Goal: Task Accomplishment & Management: Manage account settings

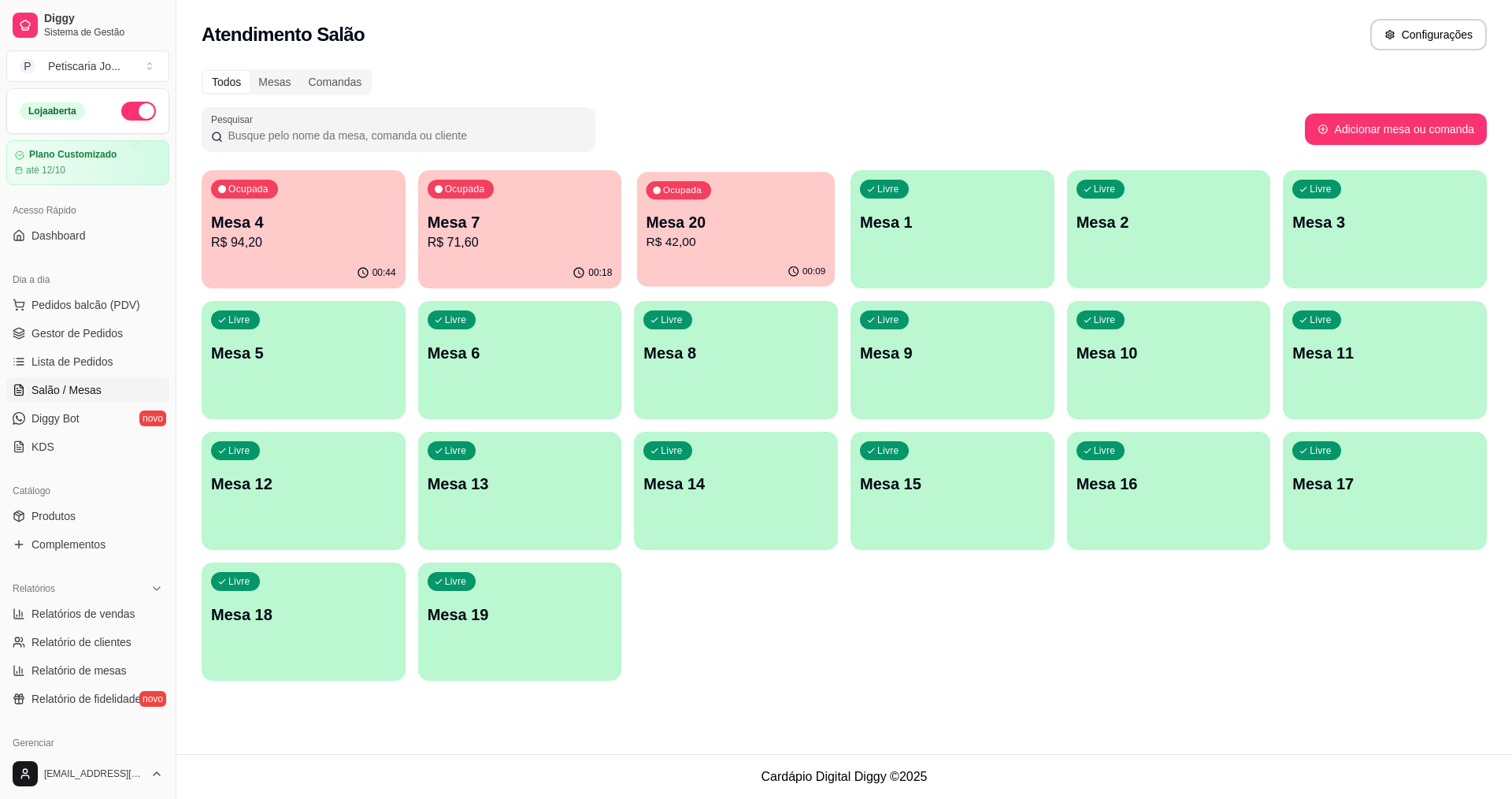
click at [819, 185] on div "Ocupada Mesa 20 R$ 42,00" at bounding box center [736, 214] width 198 height 85
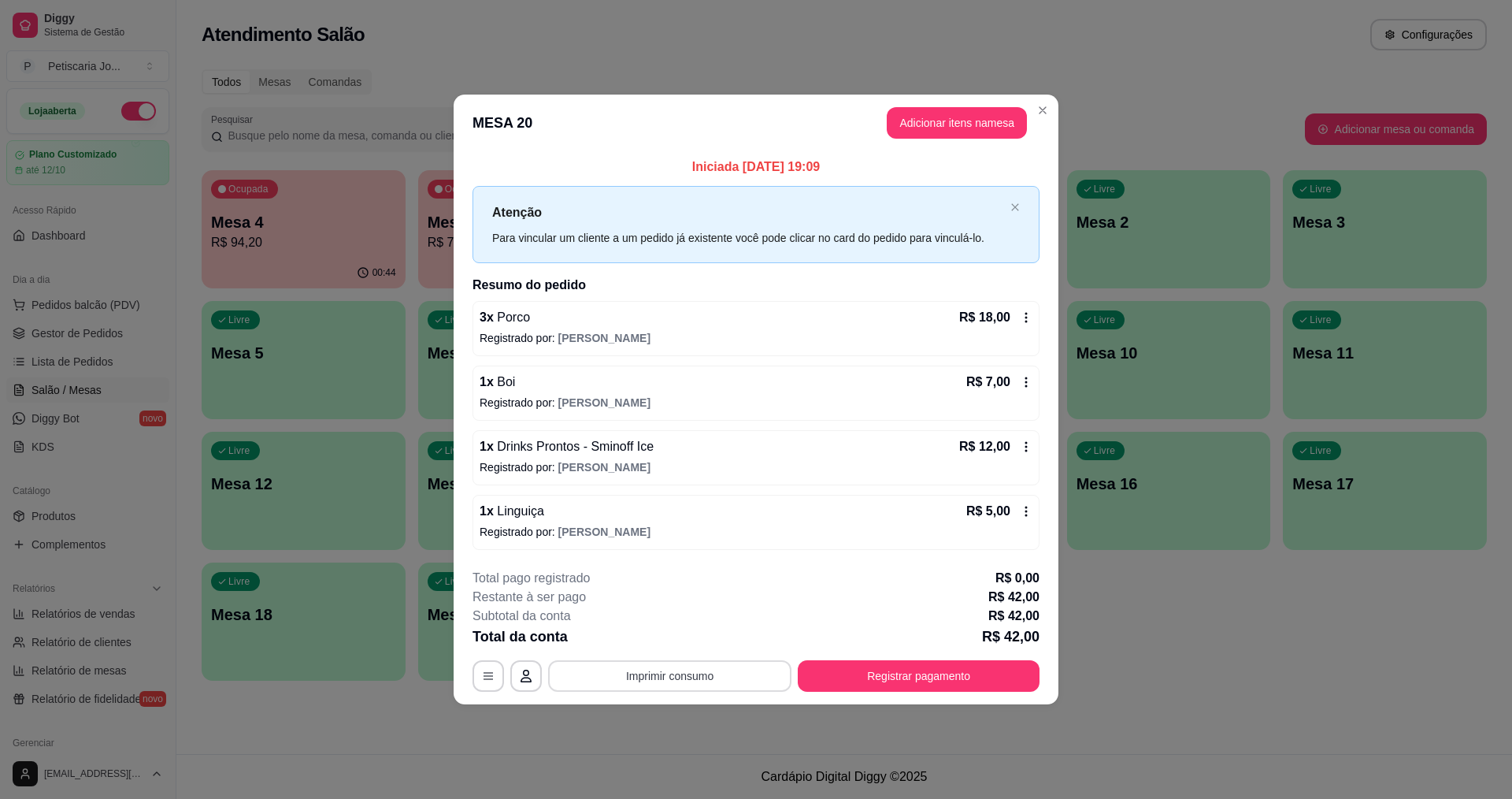
click at [722, 677] on button "Imprimir consumo" at bounding box center [669, 676] width 244 height 31
click at [695, 642] on button "IMPRESSORA" at bounding box center [675, 639] width 110 height 25
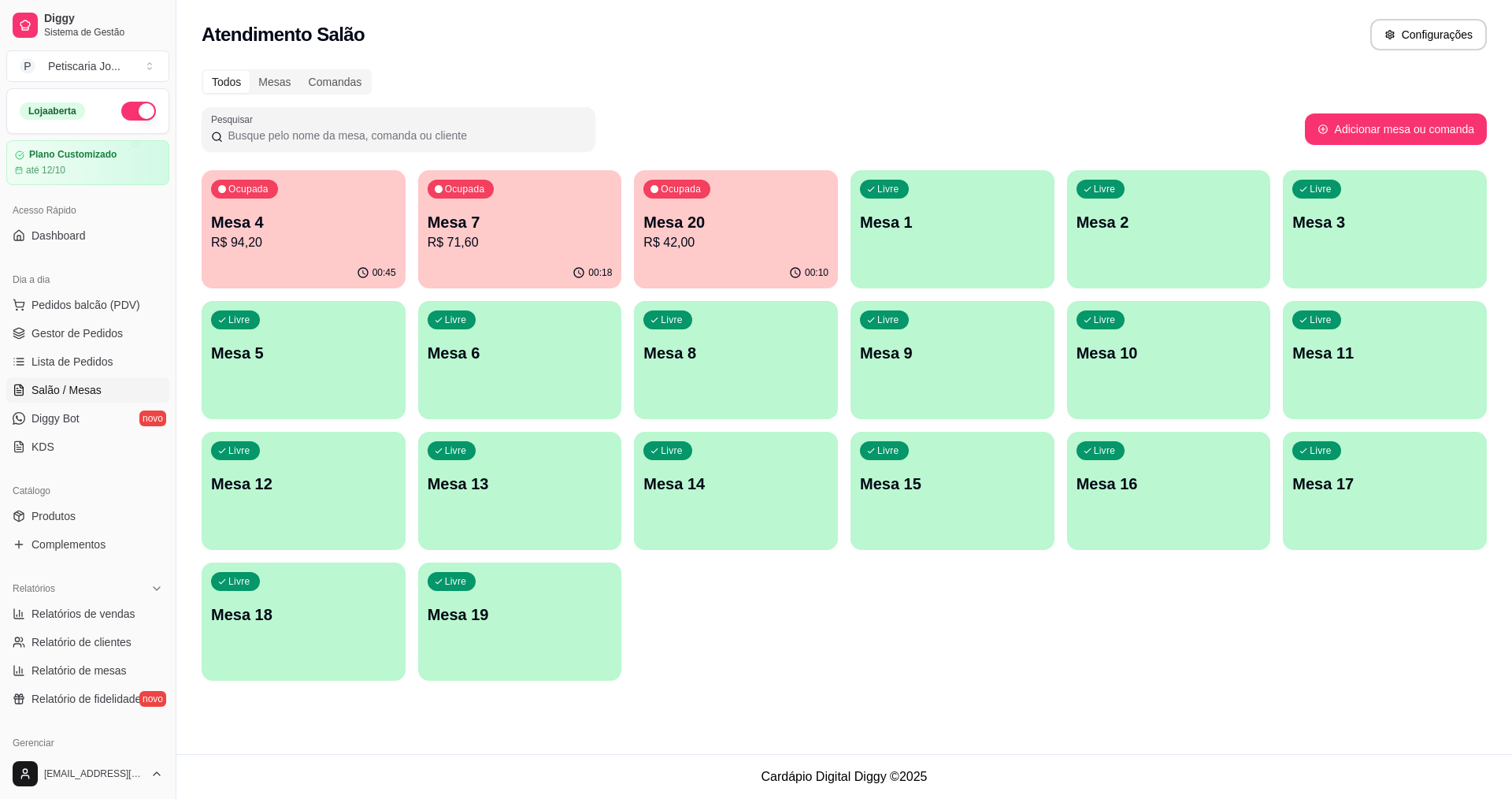
click at [705, 239] on p "R$ 42,00" at bounding box center [736, 242] width 185 height 19
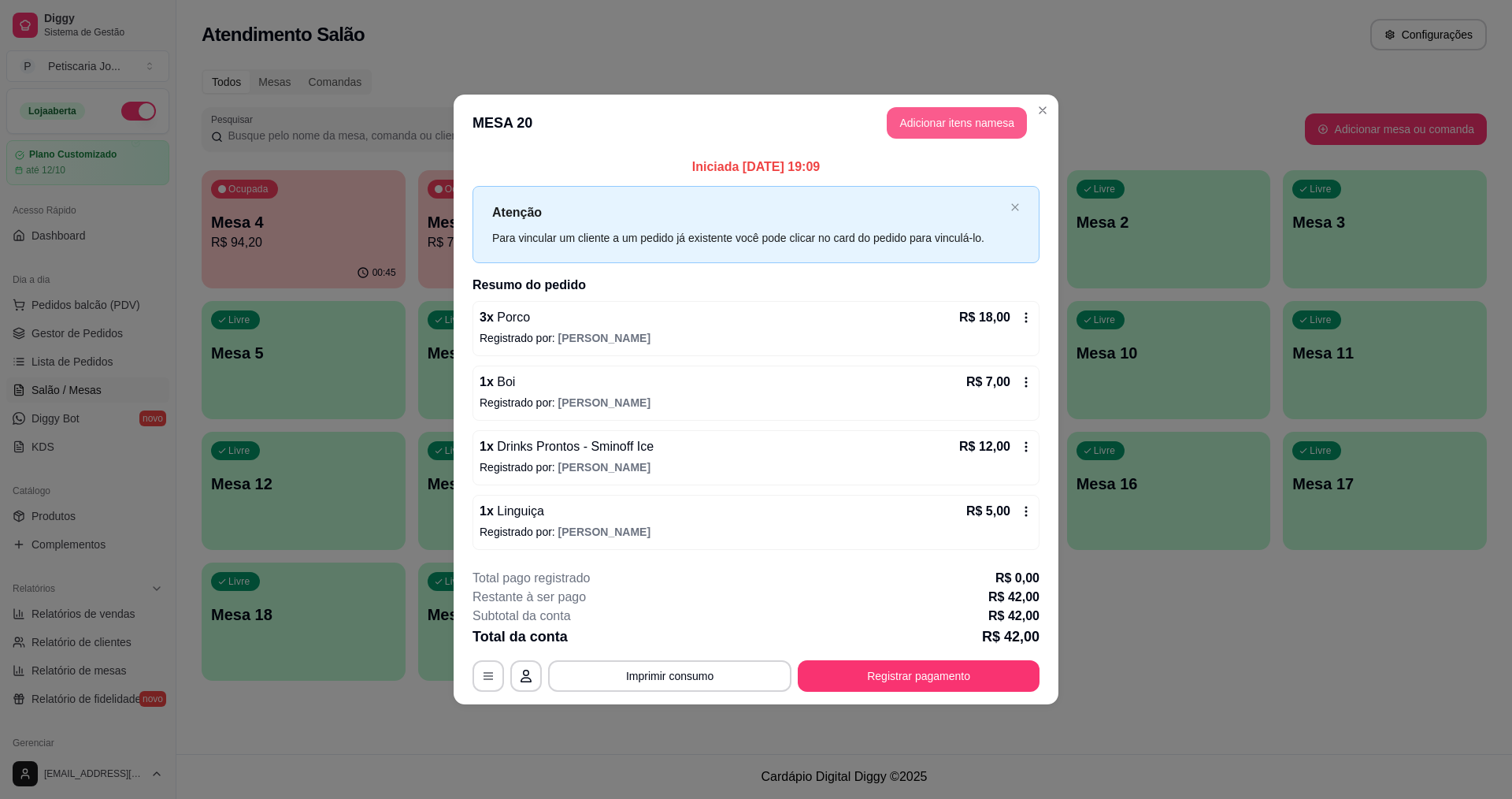
click at [945, 117] on button "Adicionar itens na mesa" at bounding box center [956, 123] width 140 height 31
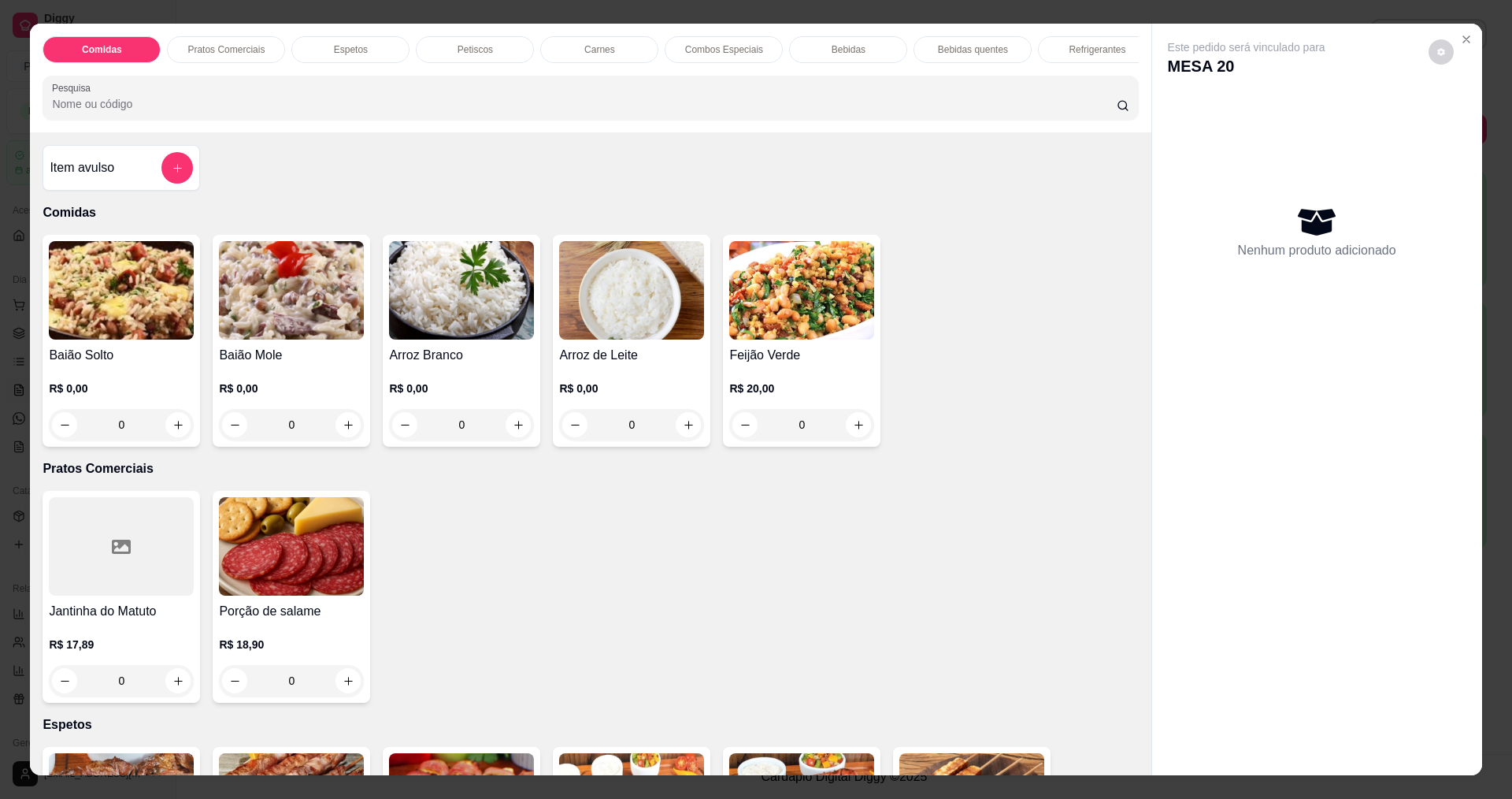
click at [308, 365] on h4 "Baião Mole" at bounding box center [291, 355] width 145 height 19
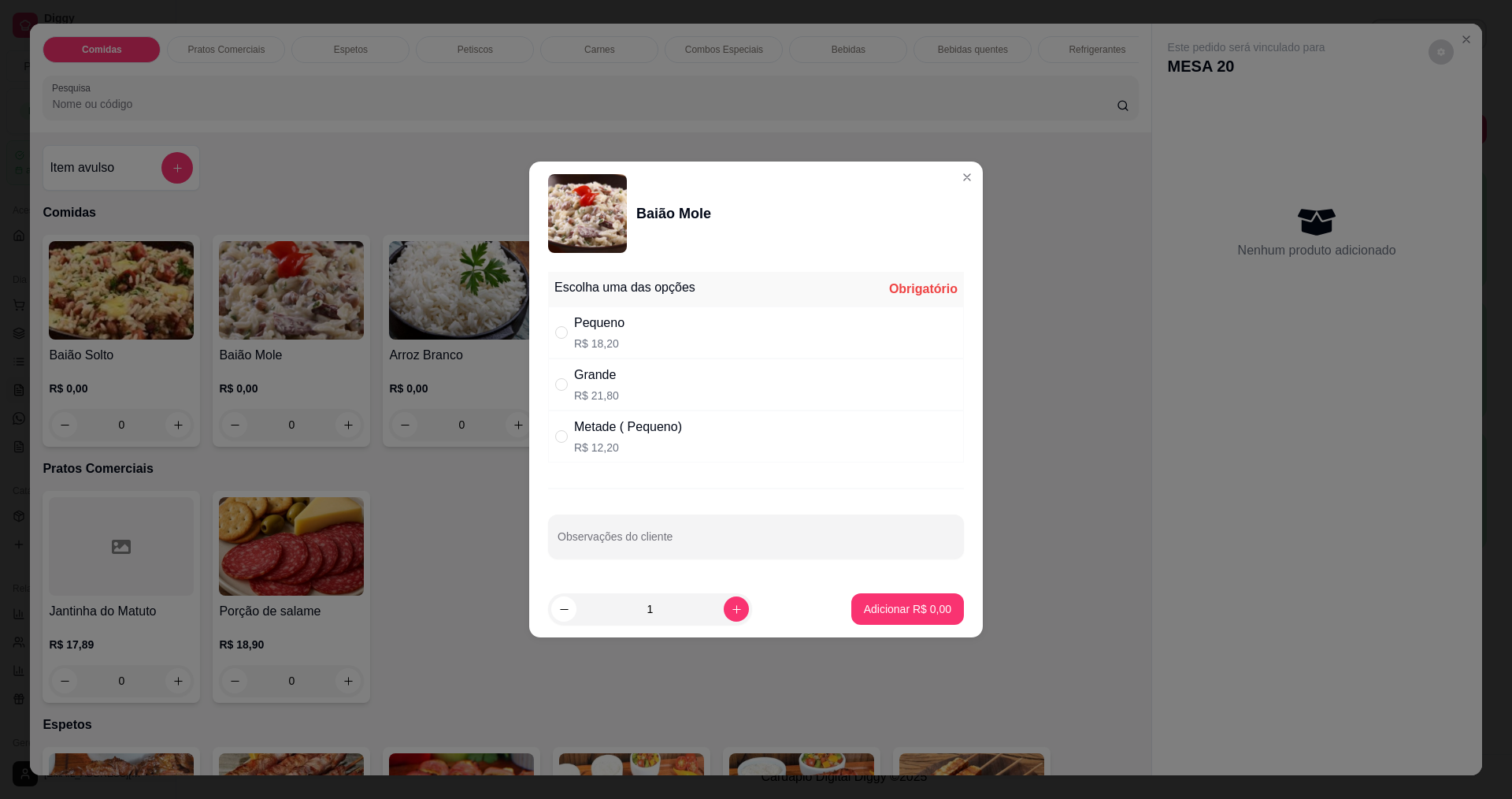
click at [622, 331] on div "Pequeno" at bounding box center [599, 322] width 50 height 19
click at [603, 396] on p "R$ 21,80" at bounding box center [596, 395] width 45 height 16
radio input "false"
radio input "true"
click at [940, 600] on button "Adicionar R$ 21,80" at bounding box center [904, 609] width 119 height 31
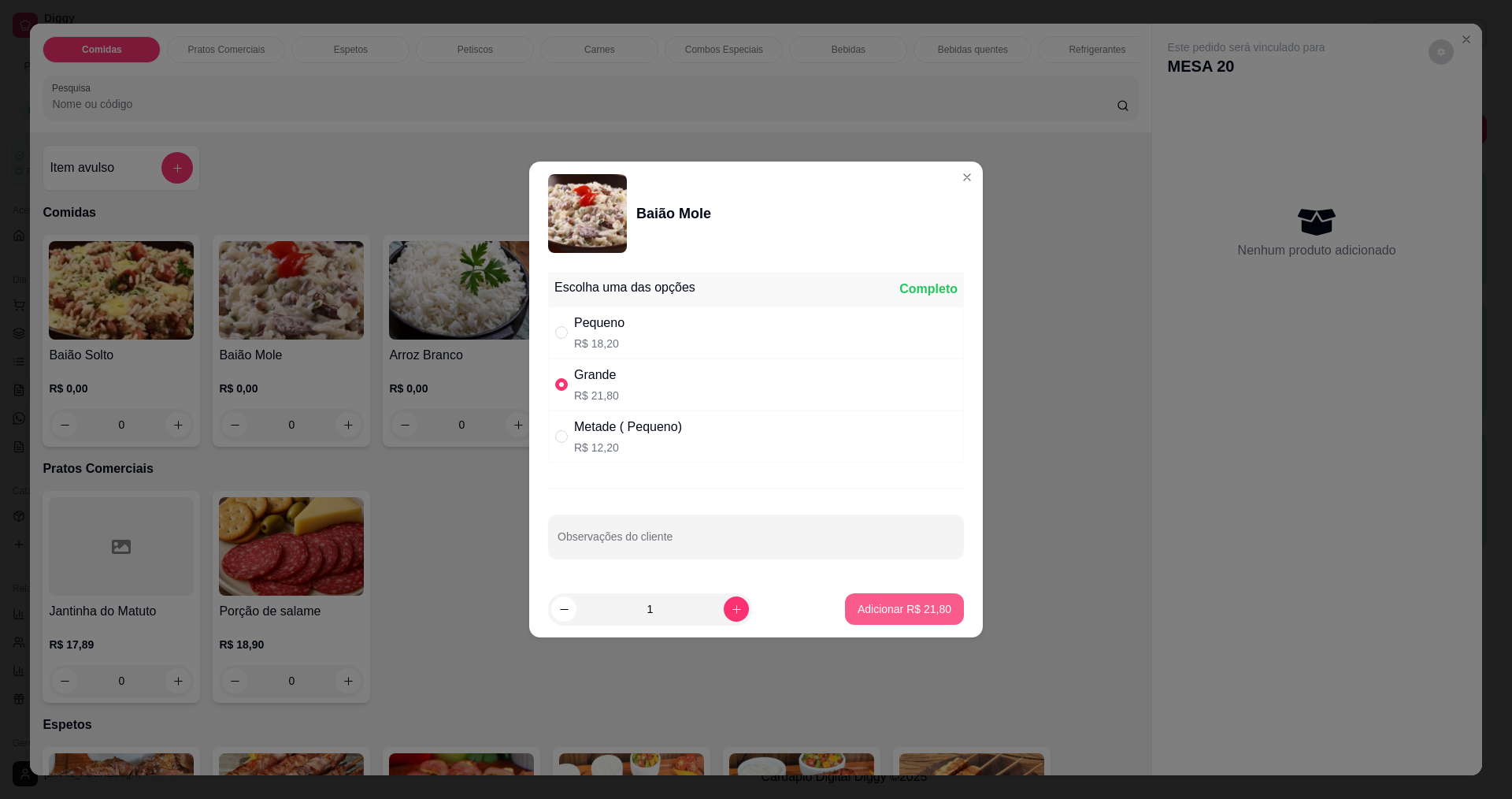
type input "1"
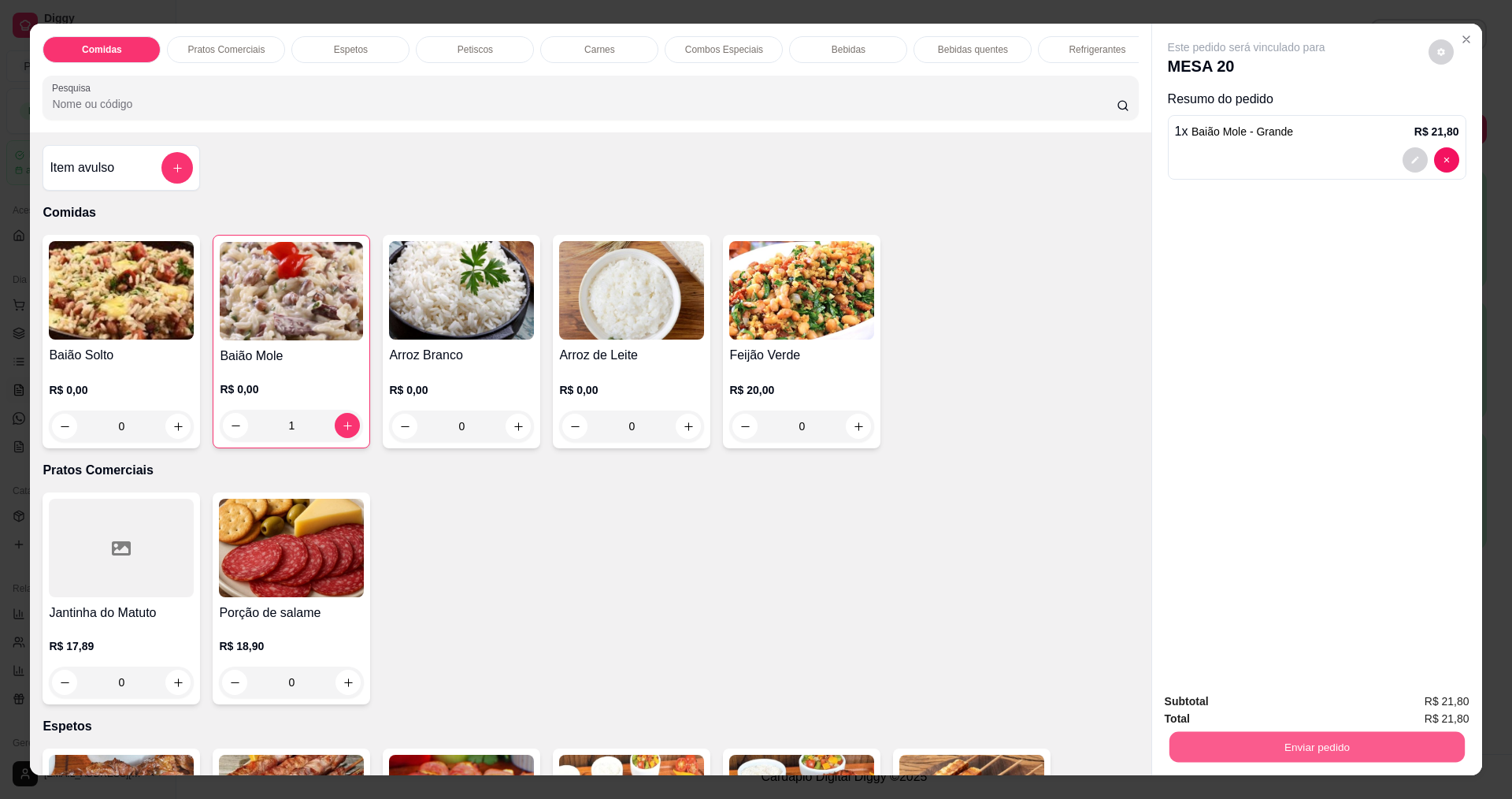
click at [1346, 737] on button "Enviar pedido" at bounding box center [1316, 746] width 295 height 30
click at [1396, 701] on button "Enviar pedido" at bounding box center [1428, 708] width 89 height 30
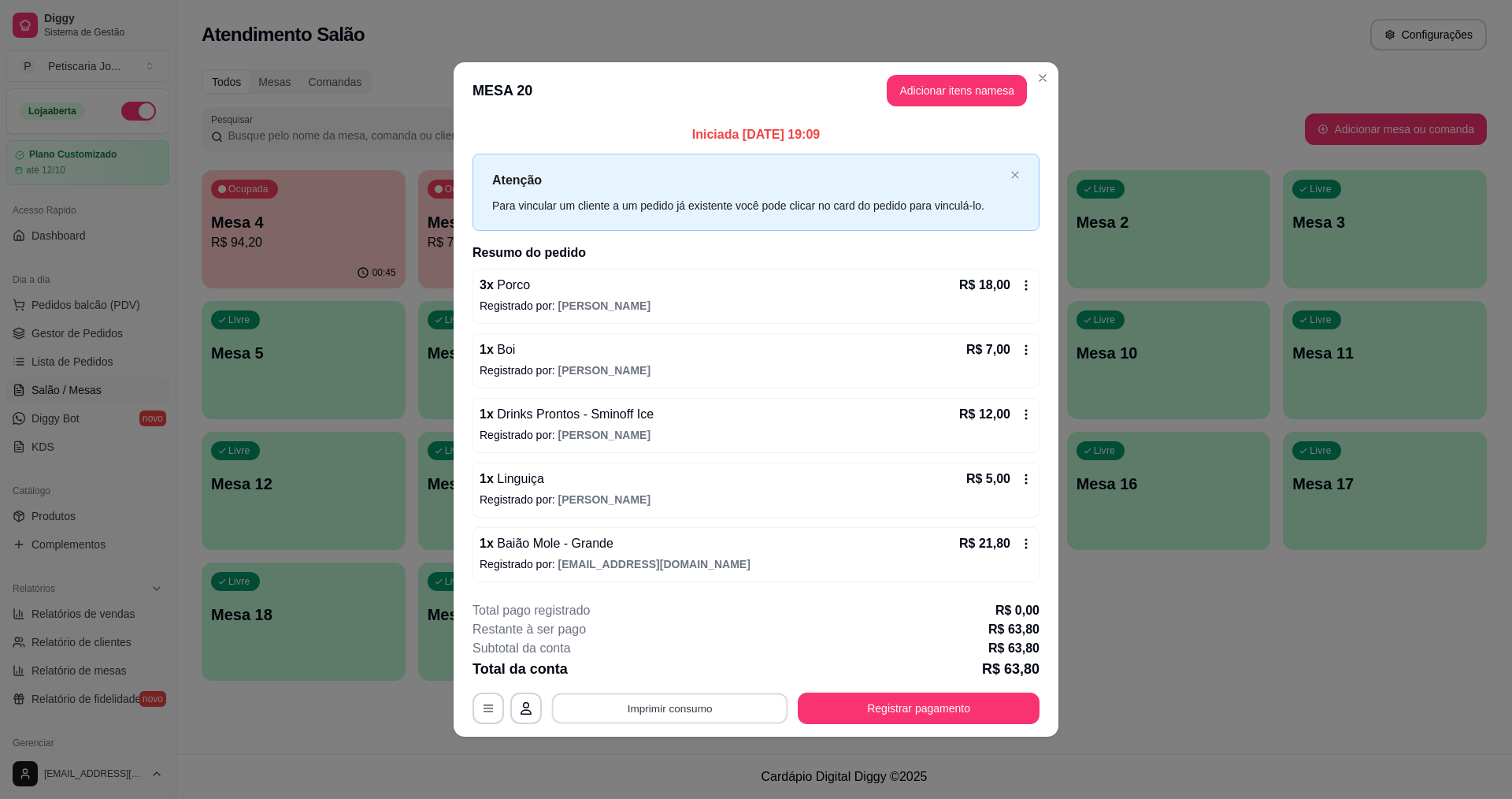
click at [727, 711] on button "Imprimir consumo" at bounding box center [670, 707] width 236 height 30
click at [716, 660] on button "IMPRESSORA" at bounding box center [675, 672] width 110 height 25
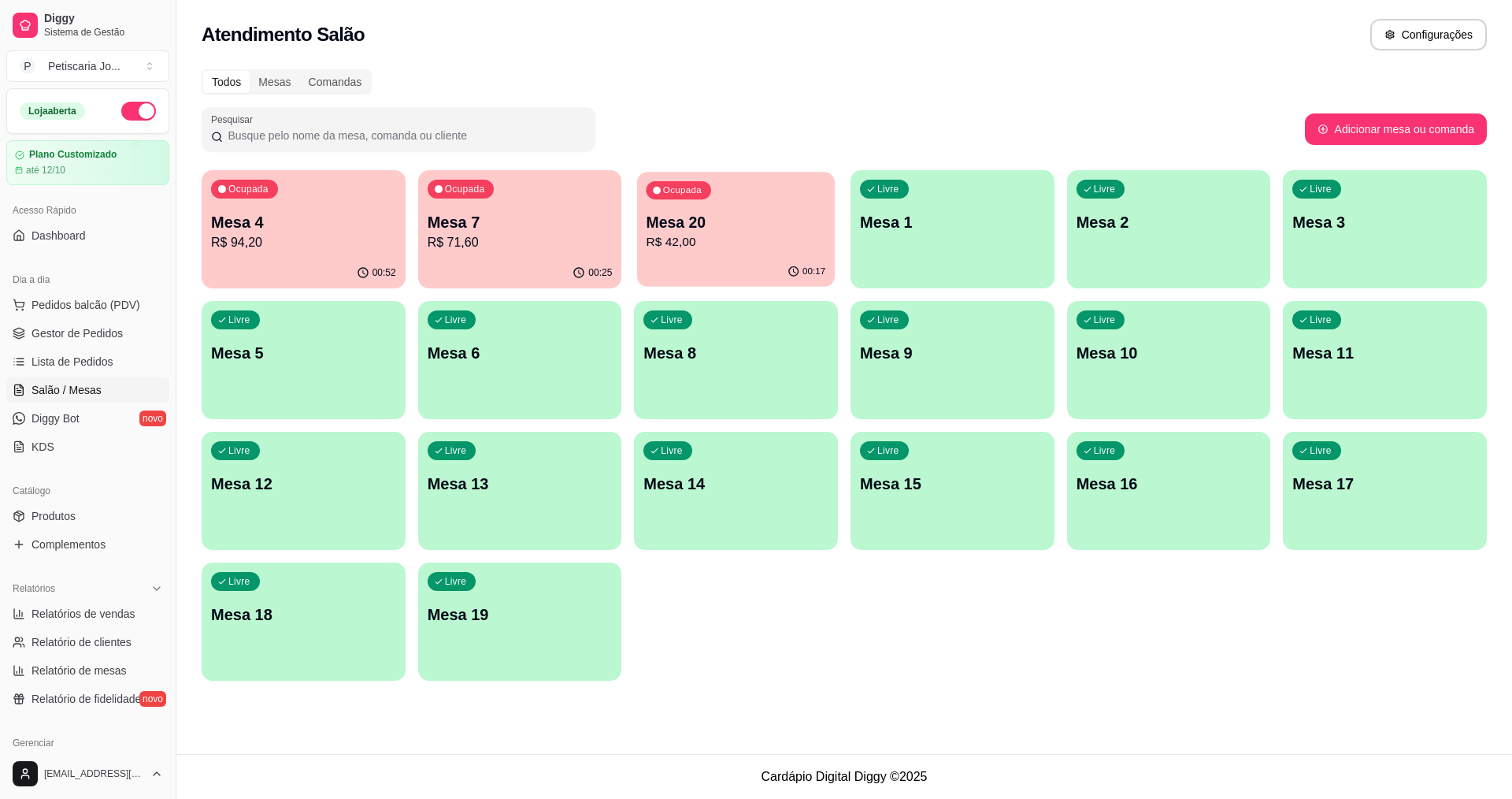
click at [754, 245] on p "R$ 42,00" at bounding box center [736, 242] width 180 height 18
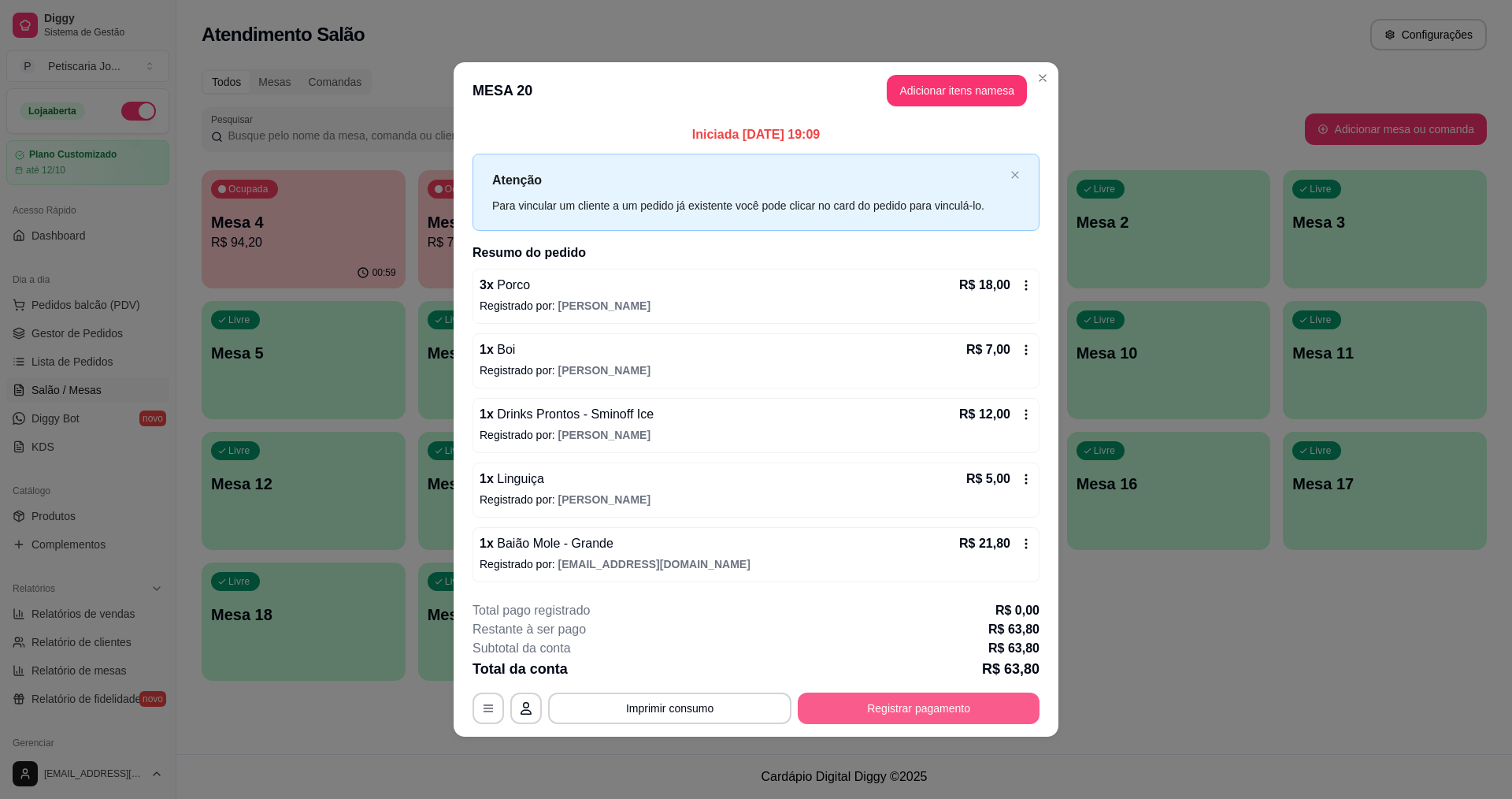
click at [896, 705] on button "Registrar pagamento" at bounding box center [918, 708] width 242 height 31
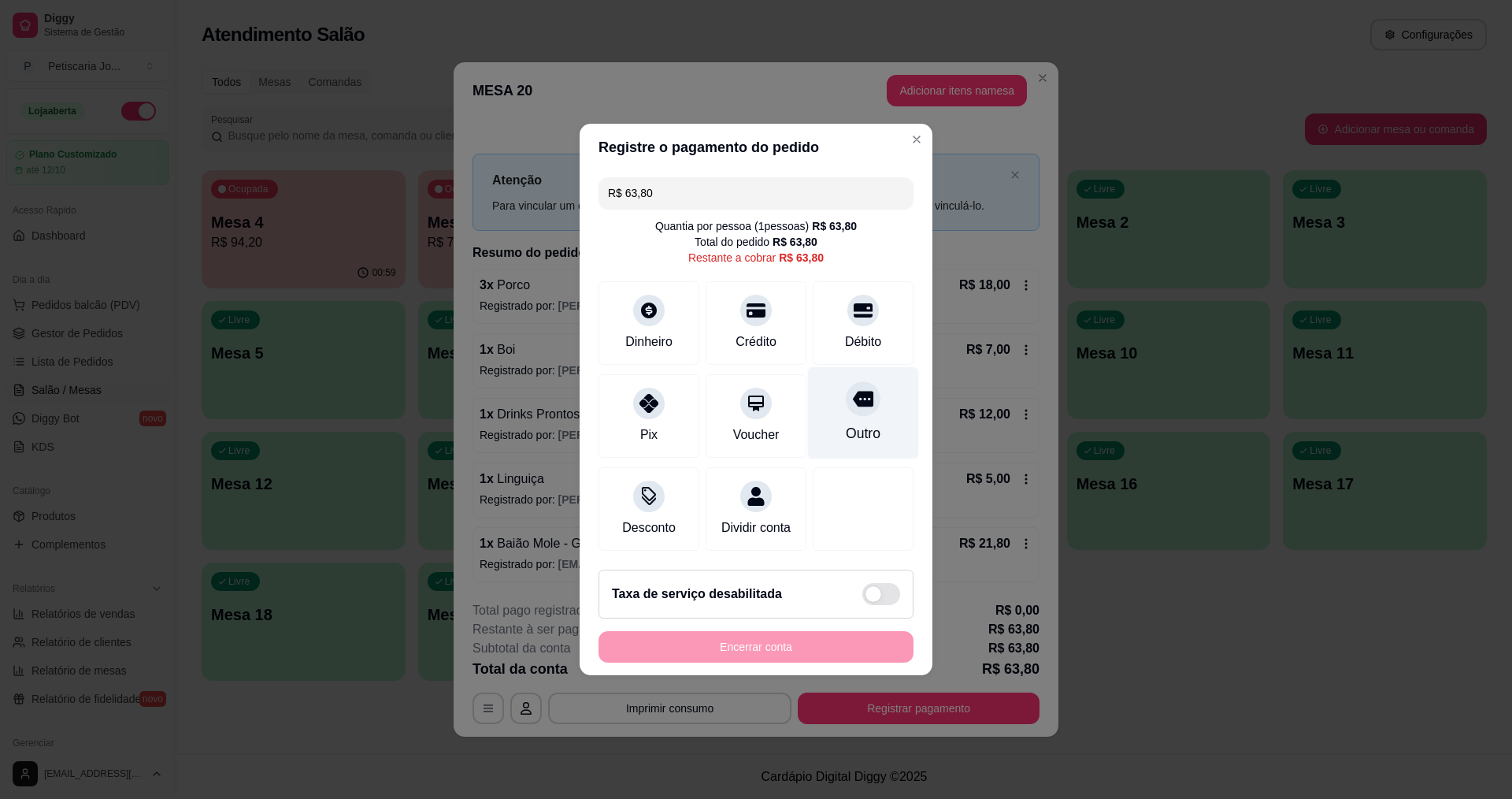
click at [845, 423] on div "Outro" at bounding box center [863, 433] width 34 height 21
type input "R$ 0,00"
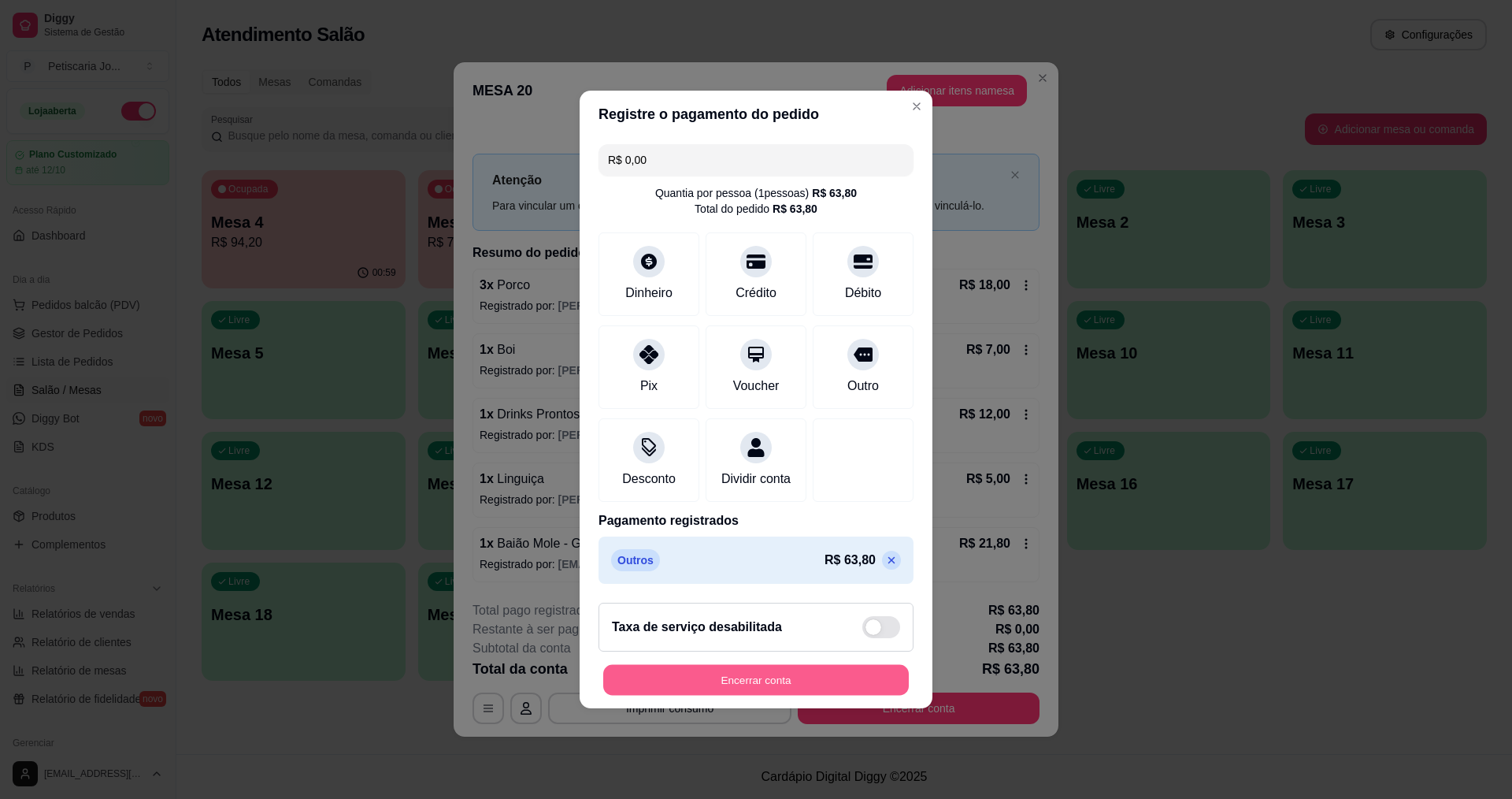
click at [814, 687] on button "Encerrar conta" at bounding box center [756, 680] width 306 height 30
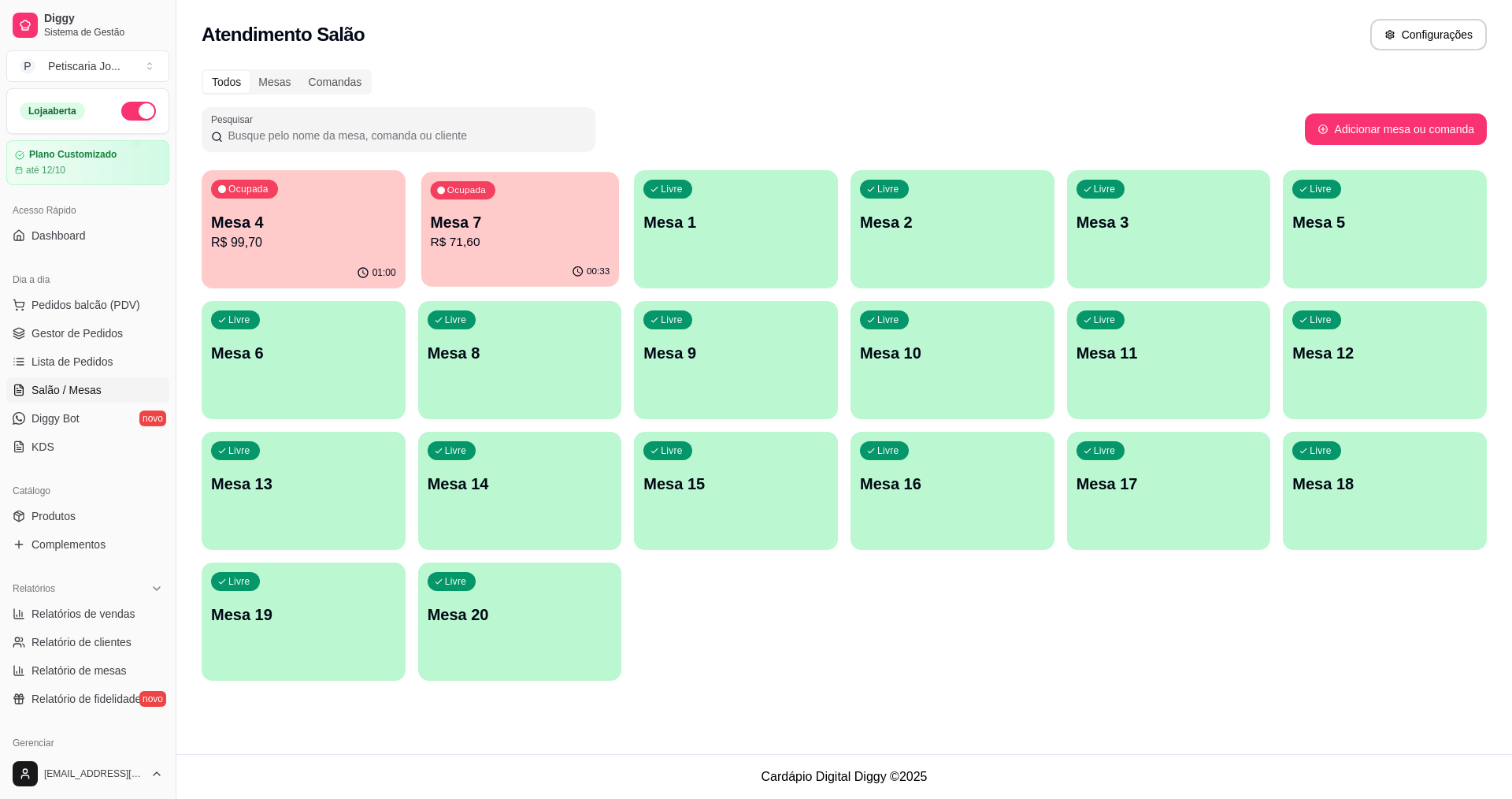
click at [520, 252] on div "Ocupada Mesa 7 R$ 71,60" at bounding box center [520, 214] width 198 height 85
click at [315, 226] on p "Mesa 4" at bounding box center [303, 222] width 180 height 21
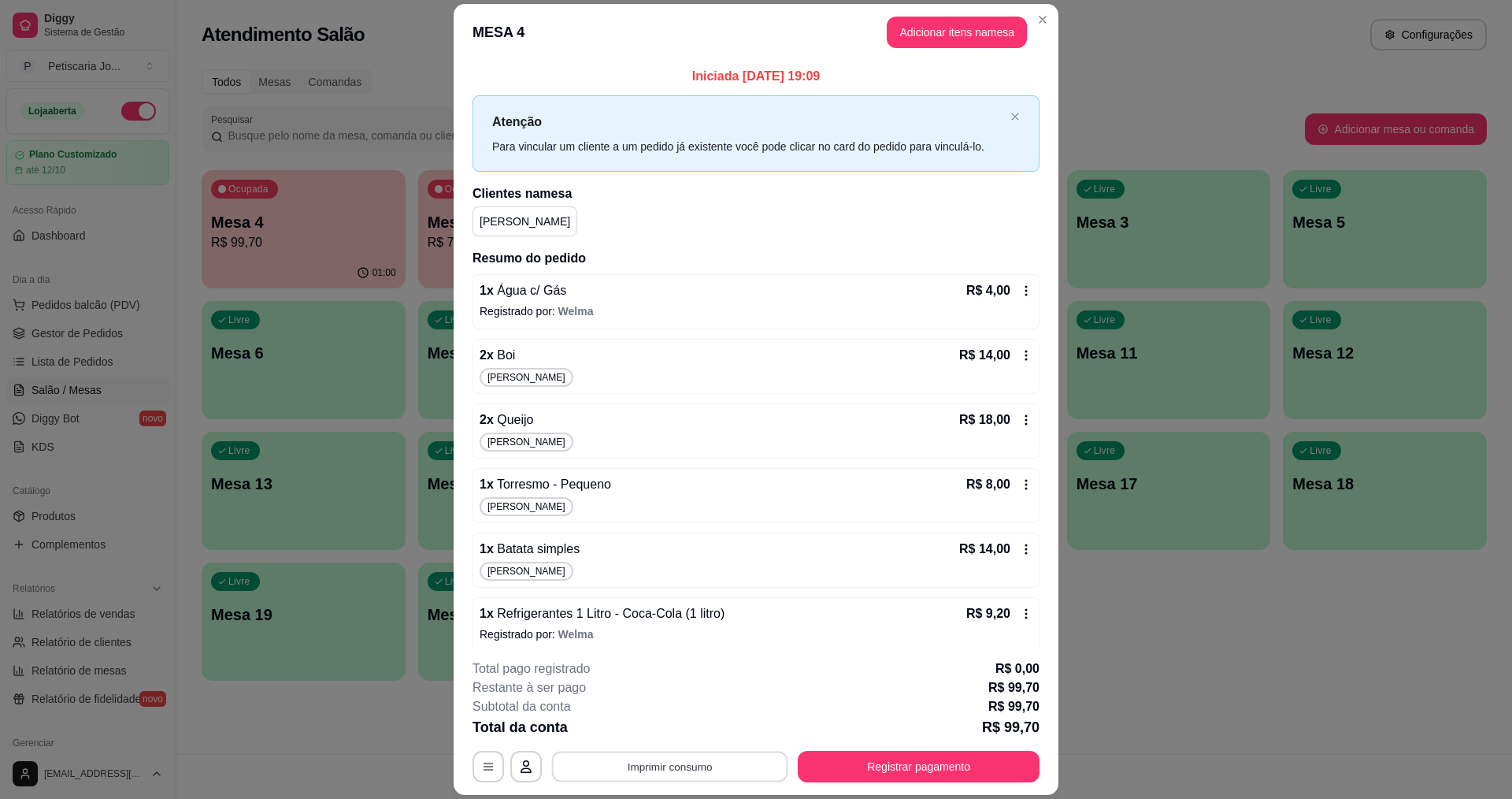
click at [644, 778] on button "Imprimir consumo" at bounding box center [670, 766] width 236 height 30
click at [672, 731] on button "IMPRESSORA" at bounding box center [668, 730] width 114 height 25
click at [812, 756] on button "Registrar pagamento" at bounding box center [918, 766] width 242 height 31
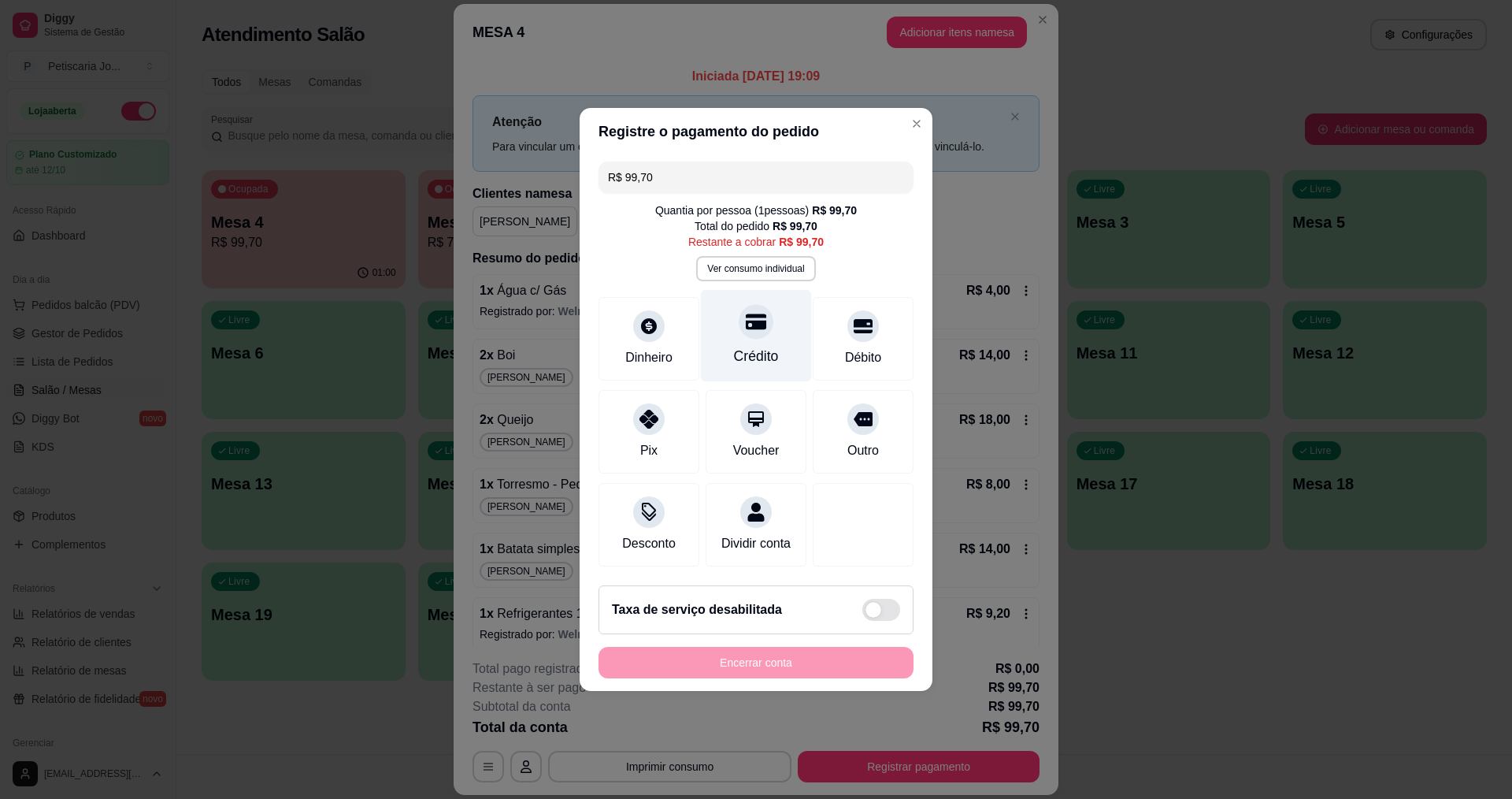
click at [748, 358] on div "Crédito" at bounding box center [756, 336] width 111 height 92
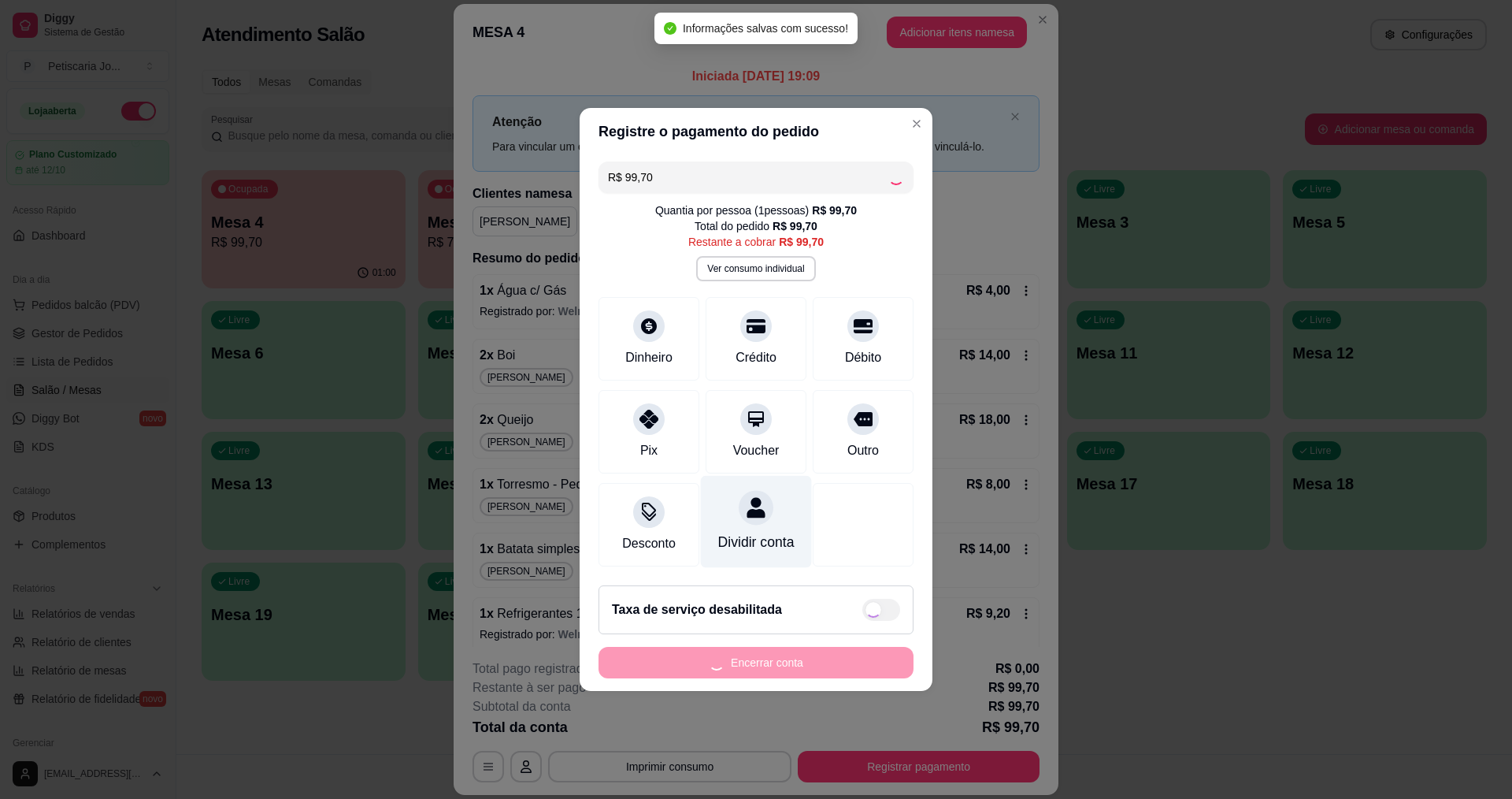
type input "R$ 0,00"
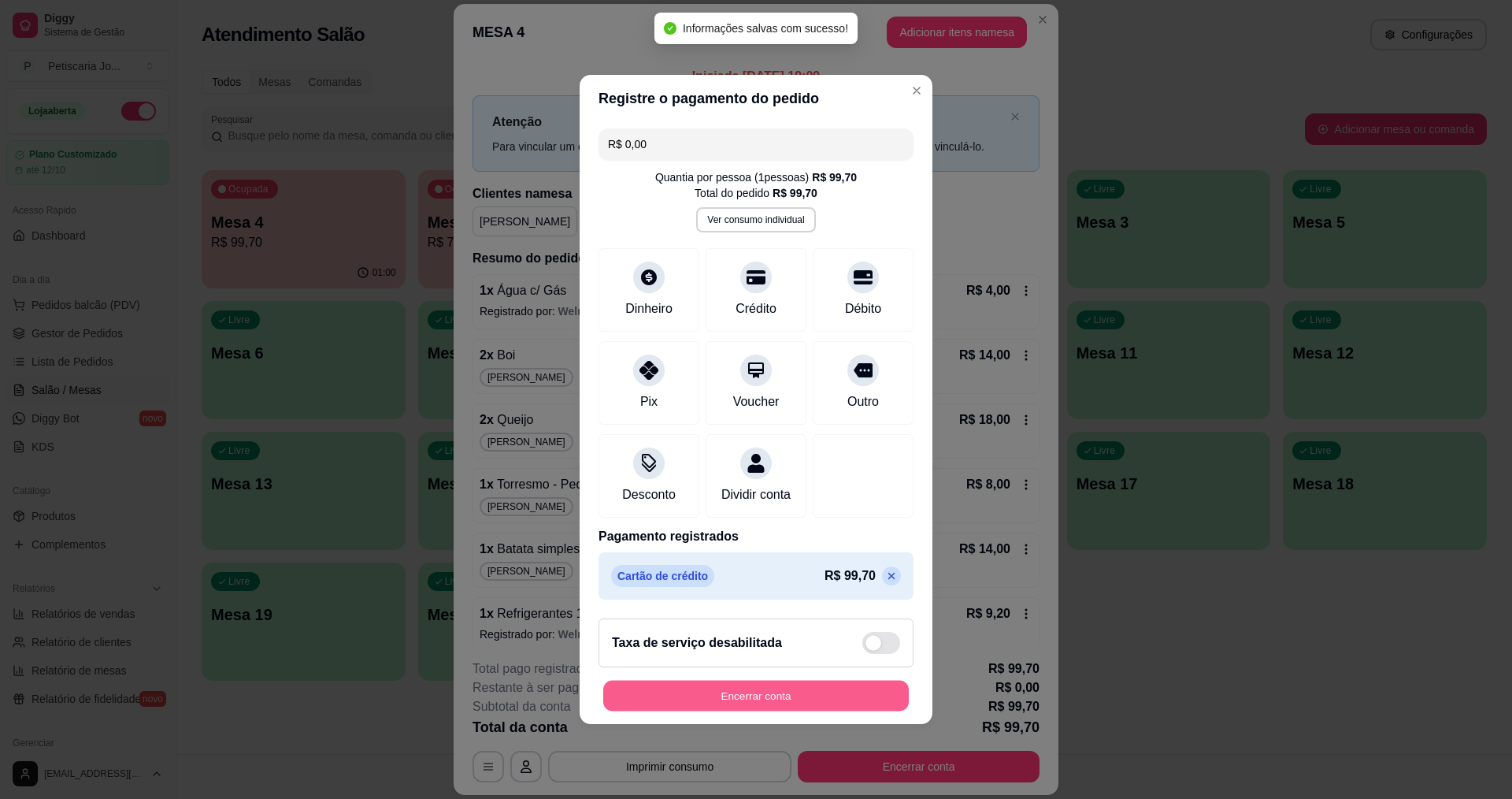
click at [804, 694] on button "Encerrar conta" at bounding box center [756, 696] width 306 height 30
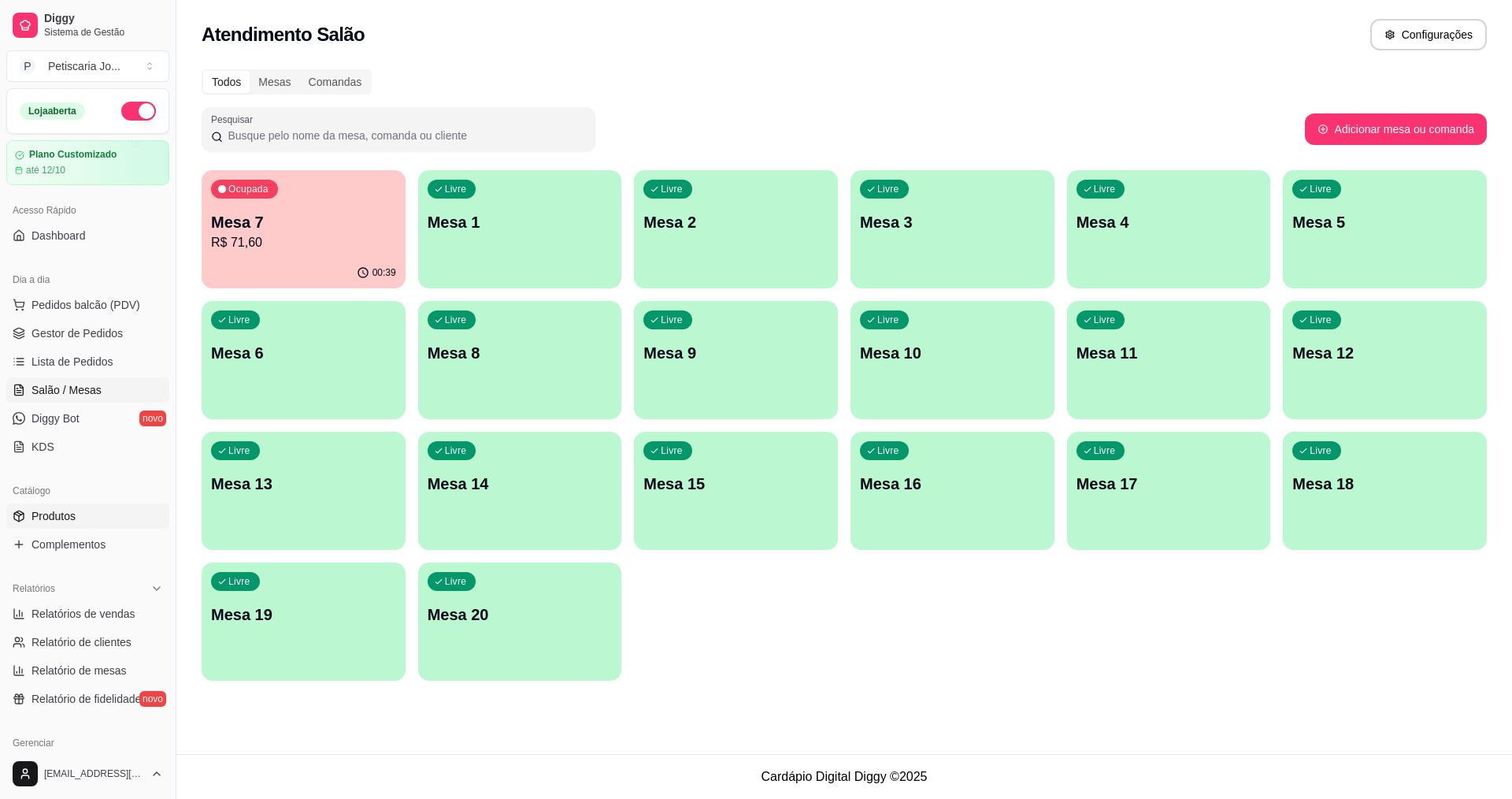
click at [34, 514] on span "Produtos" at bounding box center [53, 515] width 44 height 16
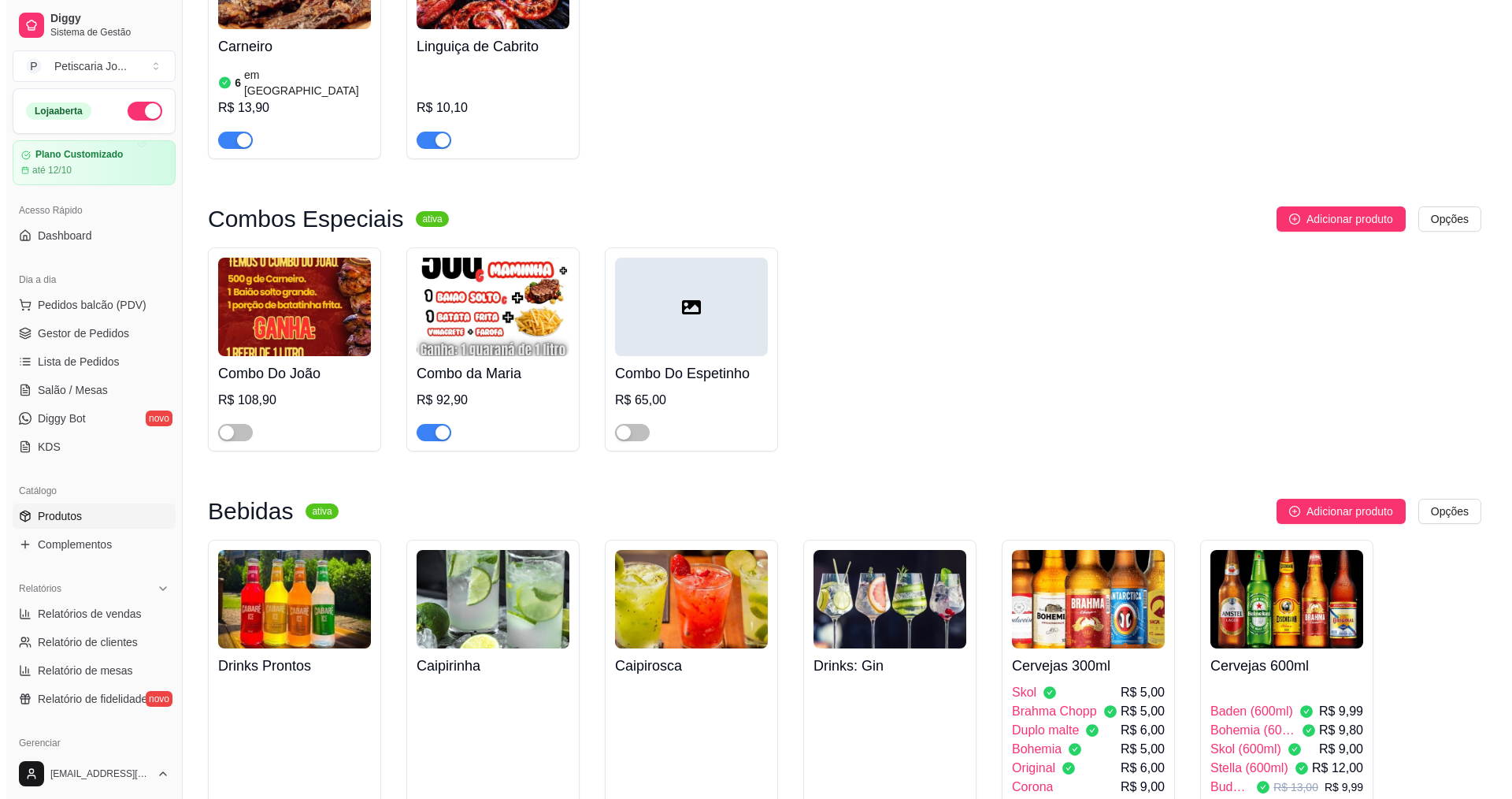
scroll to position [2994, 0]
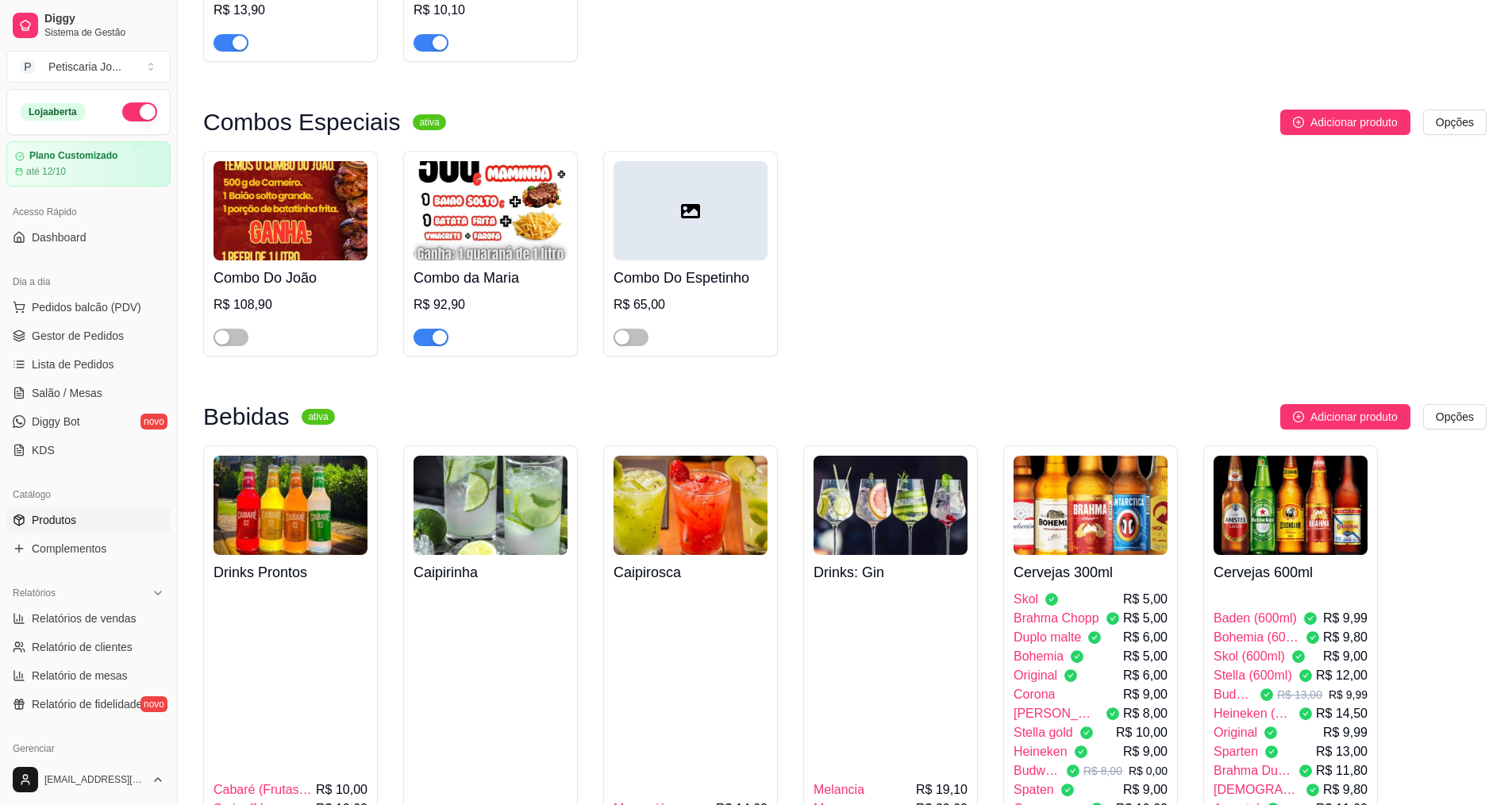
click at [1305, 455] on img at bounding box center [1290, 505] width 154 height 99
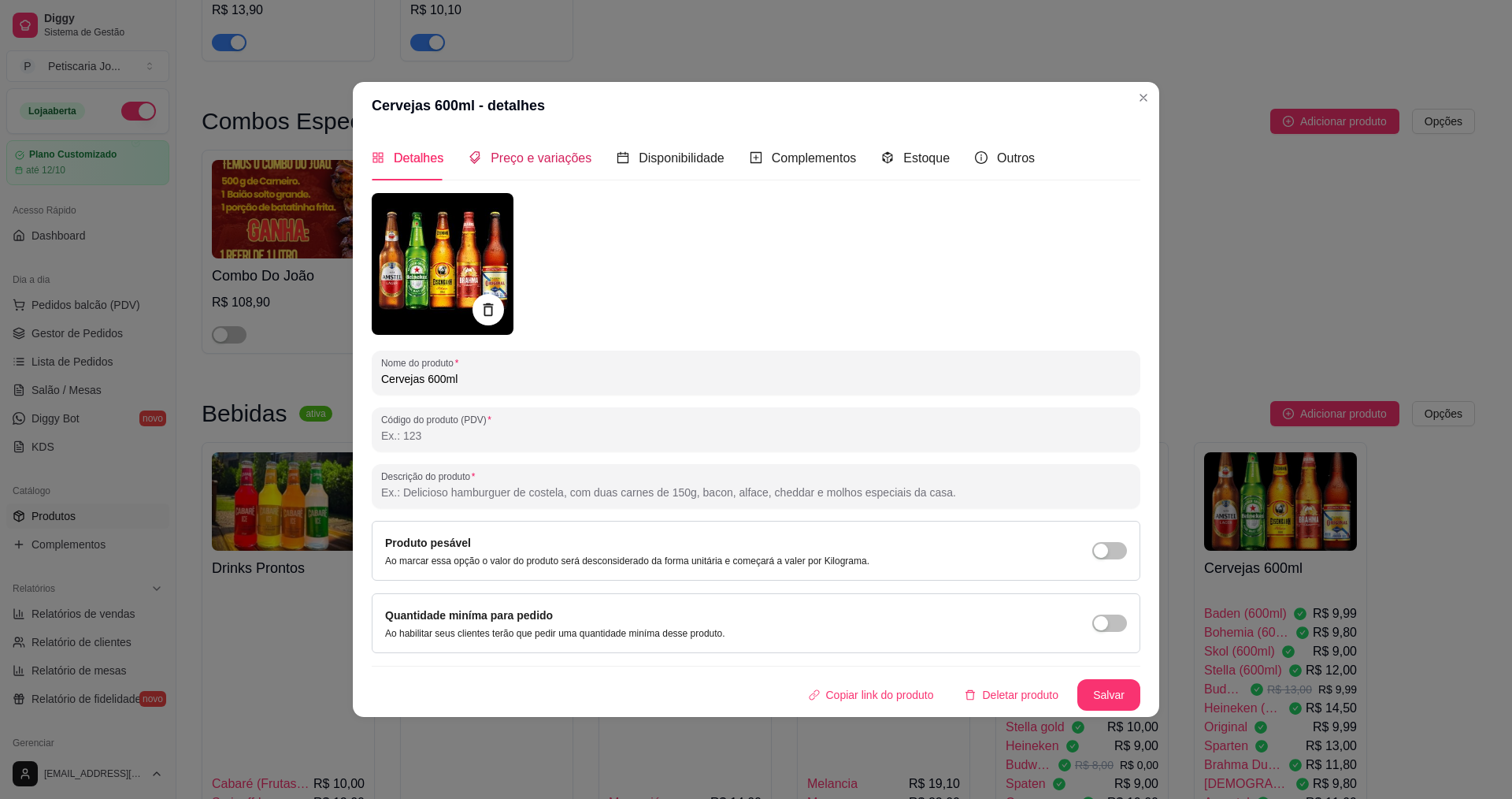
click at [527, 153] on span "Preço e variações" at bounding box center [540, 158] width 101 height 13
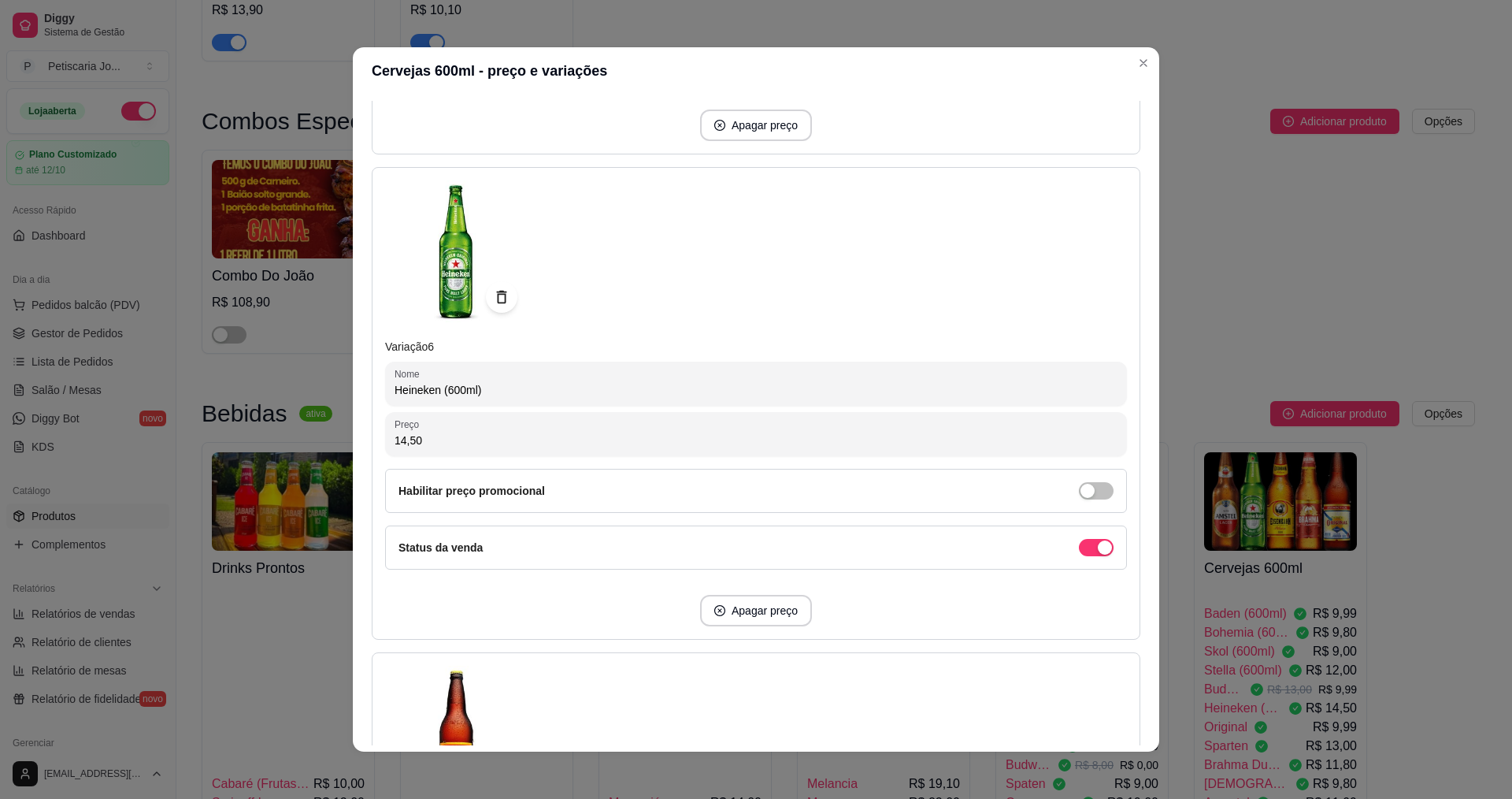
scroll to position [2600, 0]
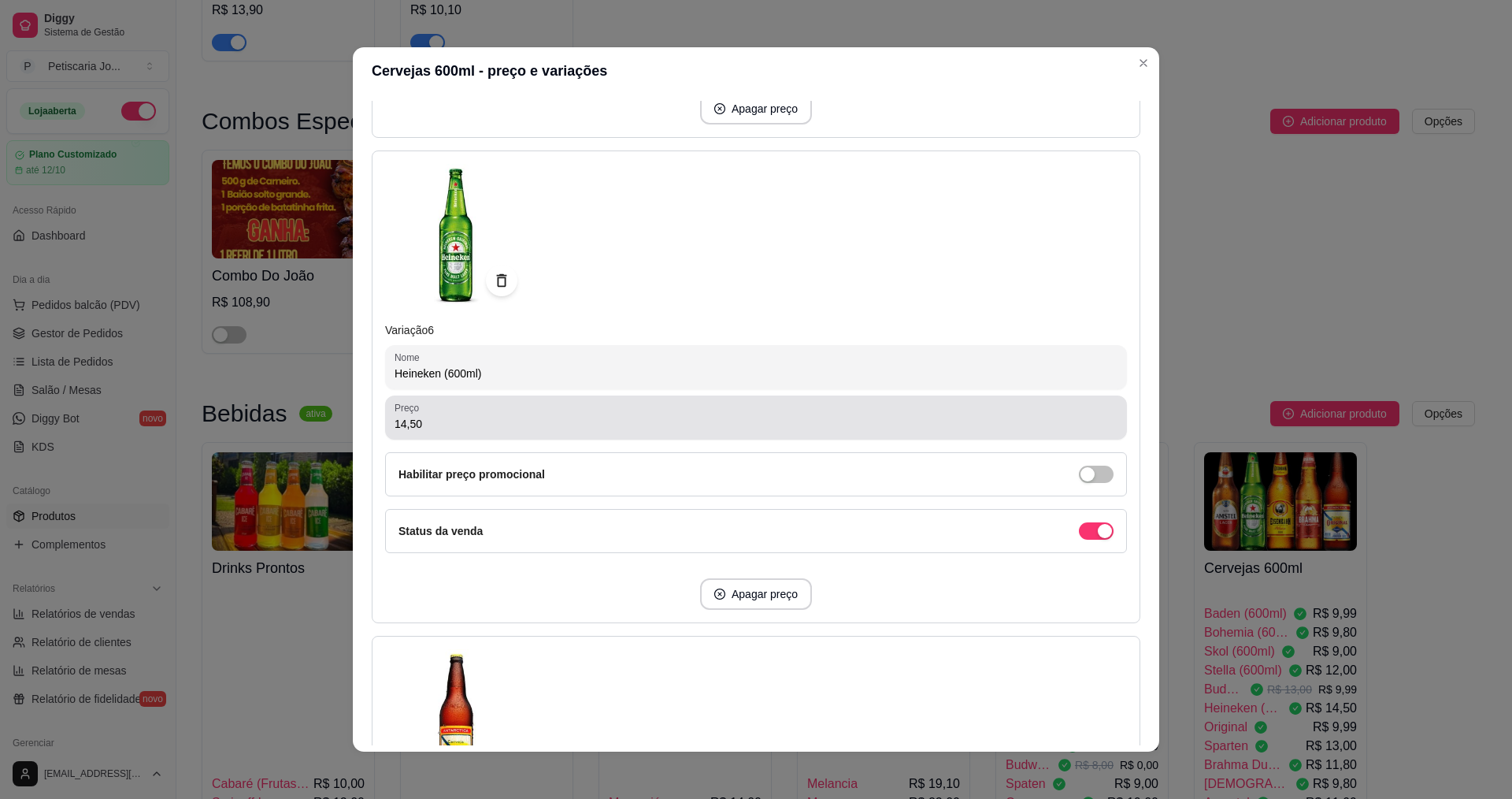
click at [1054, 411] on div "14,50" at bounding box center [756, 418] width 723 height 31
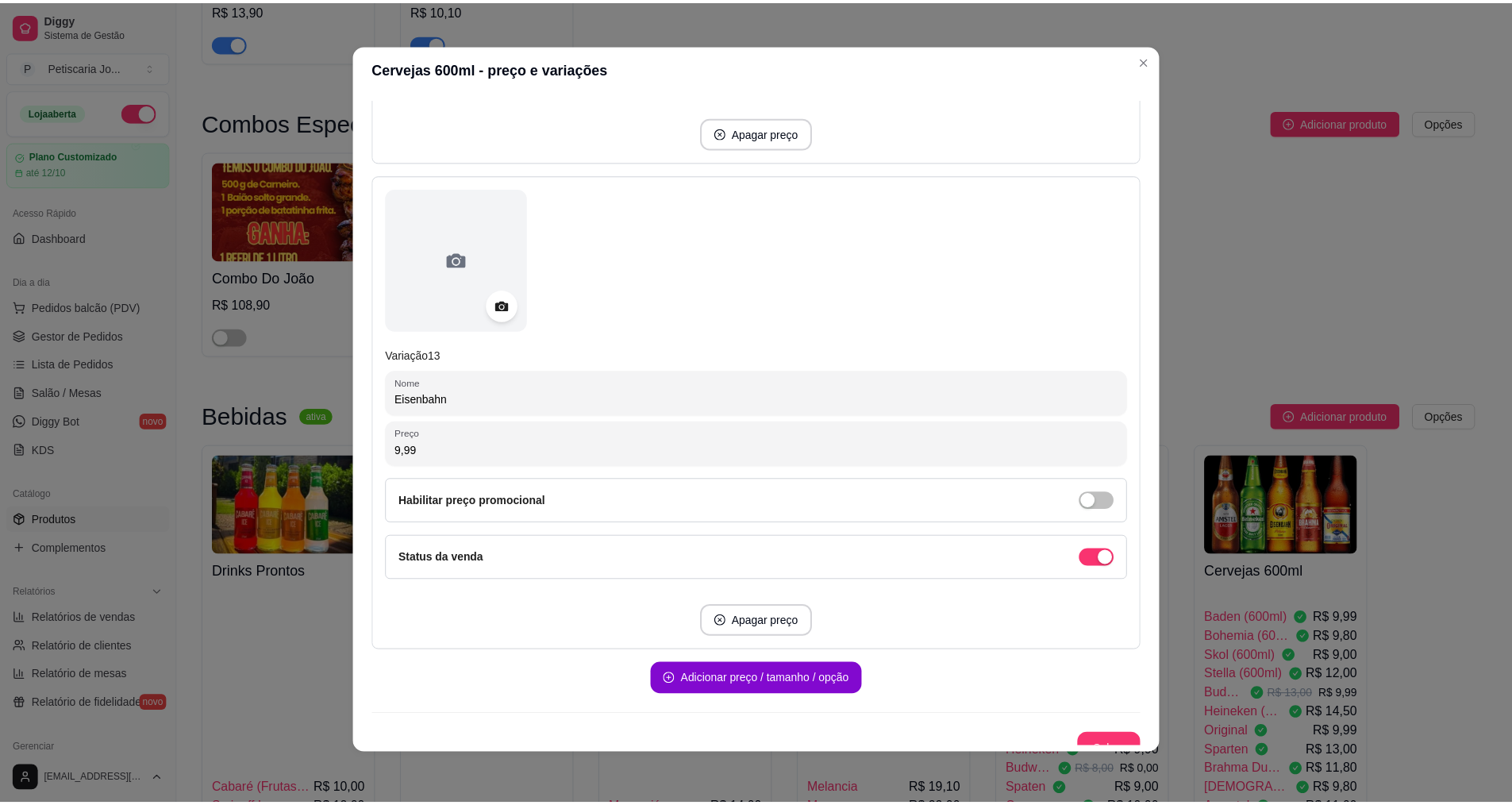
scroll to position [6034, 0]
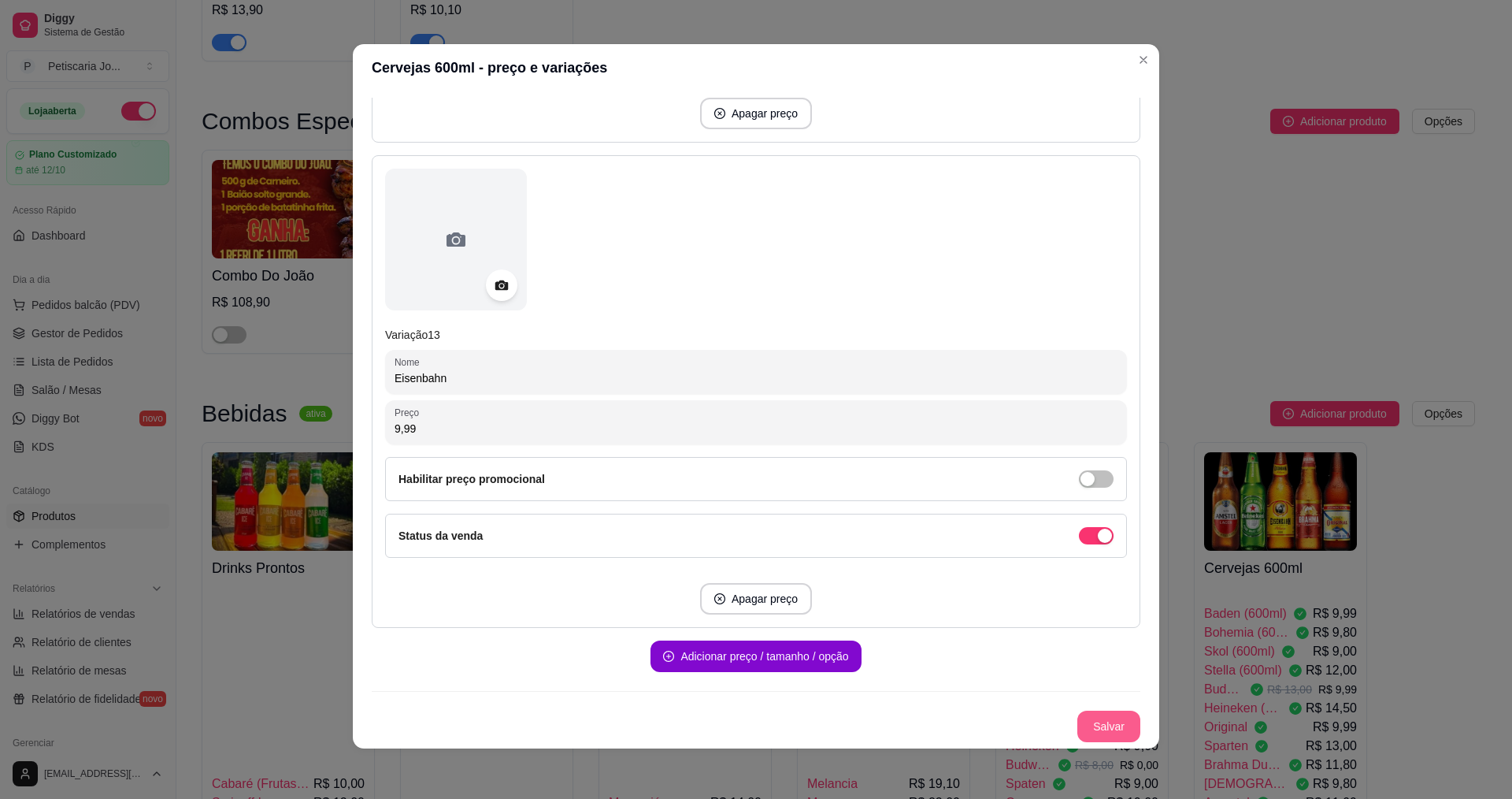
type input "9,99"
click at [1088, 721] on button "Salvar" at bounding box center [1109, 726] width 61 height 30
click at [1078, 726] on button "Salvar" at bounding box center [1109, 726] width 61 height 30
click at [1076, 726] on div "Salvar" at bounding box center [755, 726] width 768 height 31
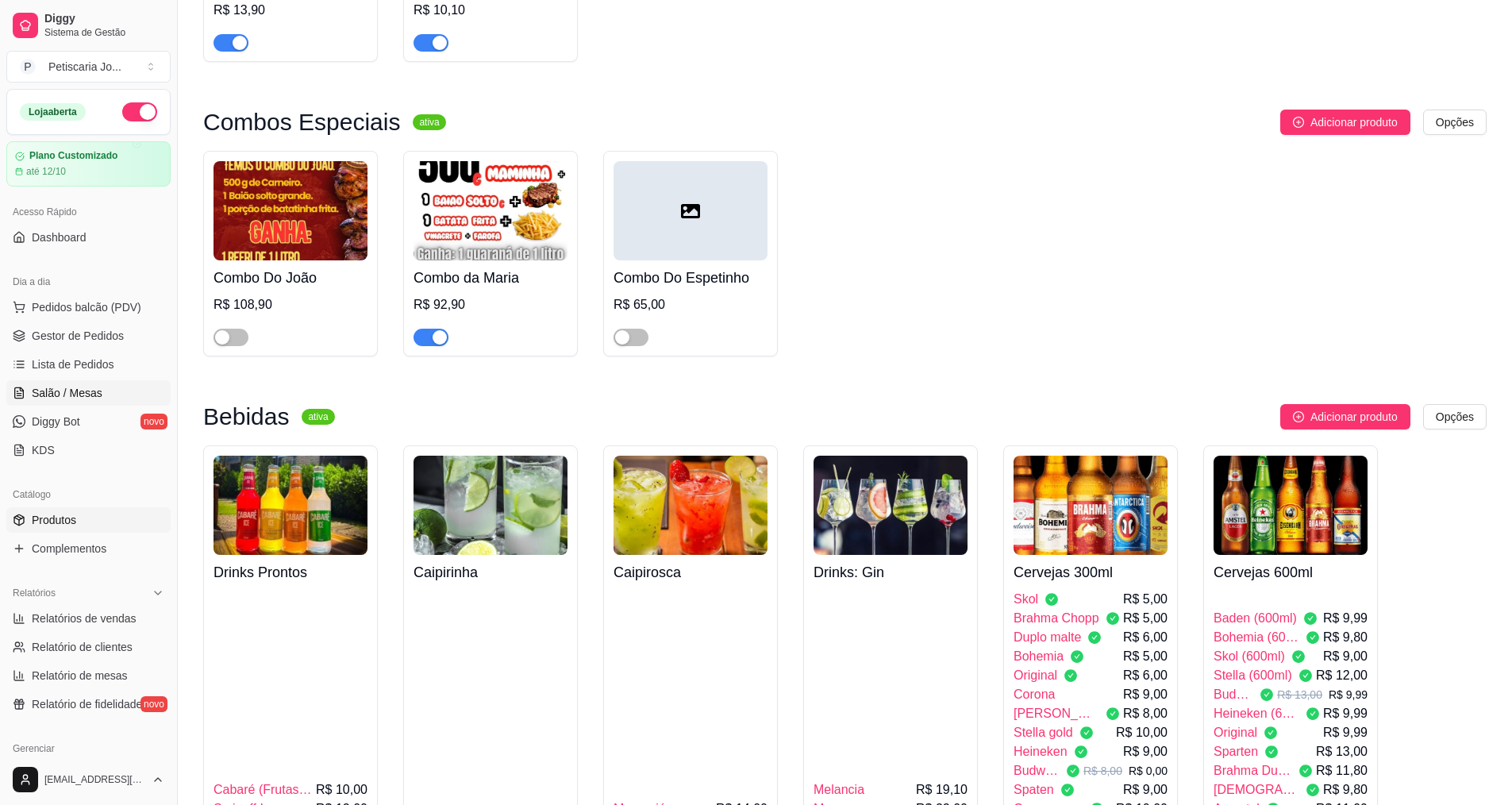
click at [81, 389] on span "Salão / Mesas" at bounding box center [66, 393] width 70 height 16
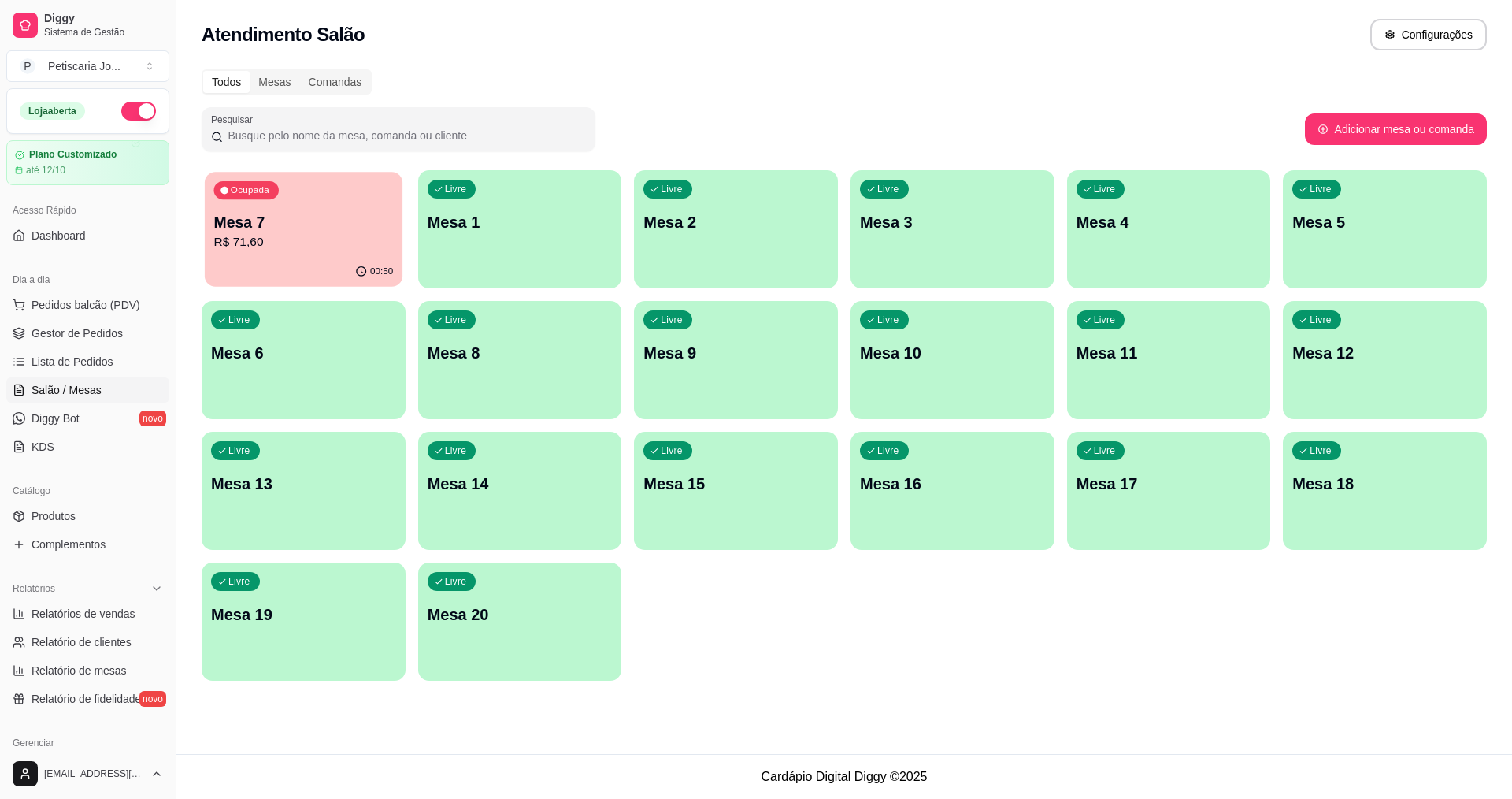
click at [257, 250] on p "R$ 71,60" at bounding box center [303, 242] width 180 height 18
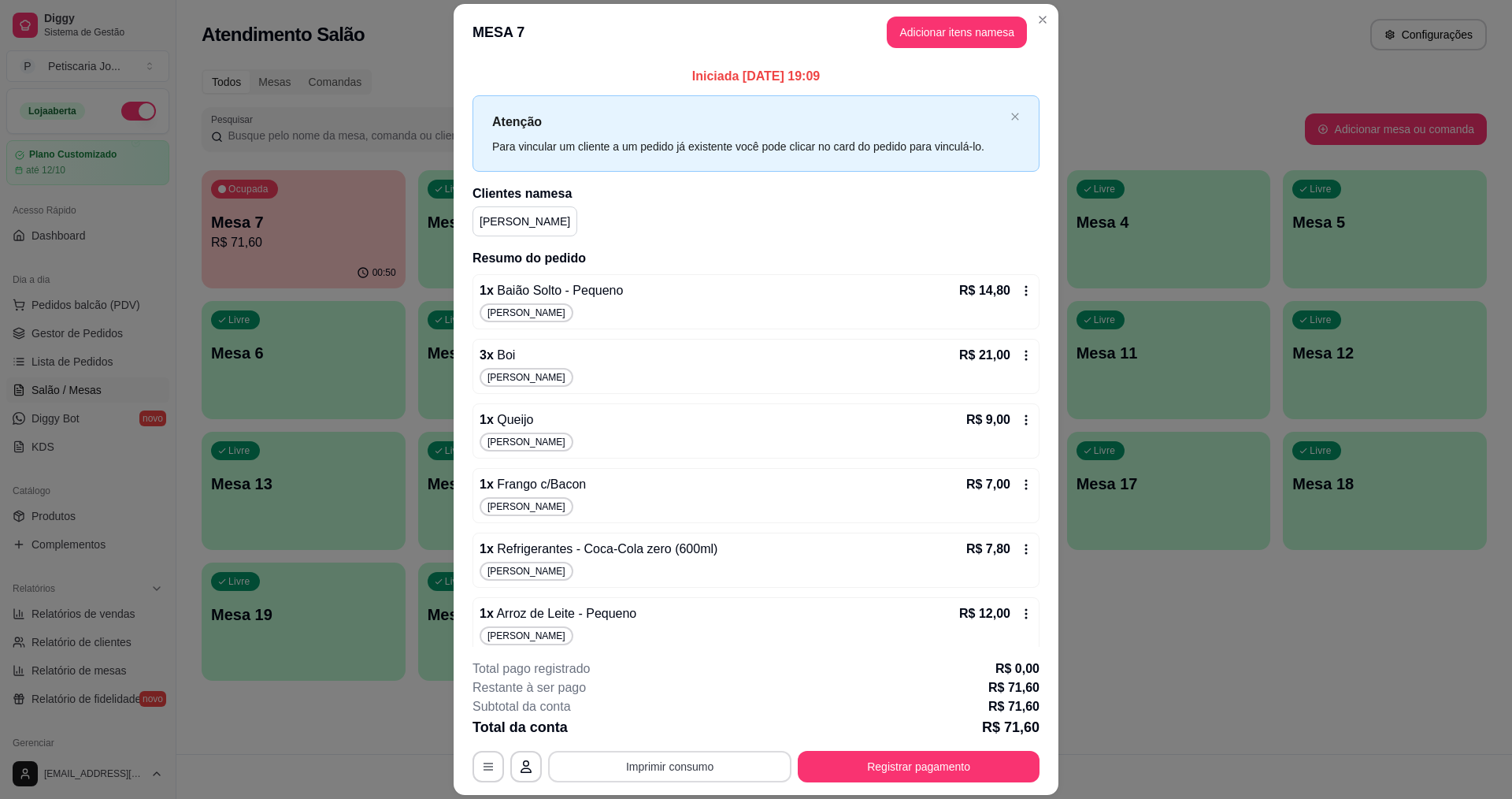
click at [713, 774] on button "Imprimir consumo" at bounding box center [669, 766] width 244 height 31
click at [672, 730] on button "IMPRESSORA" at bounding box center [668, 730] width 114 height 25
click at [922, 774] on button "Registrar pagamento" at bounding box center [919, 766] width 235 height 30
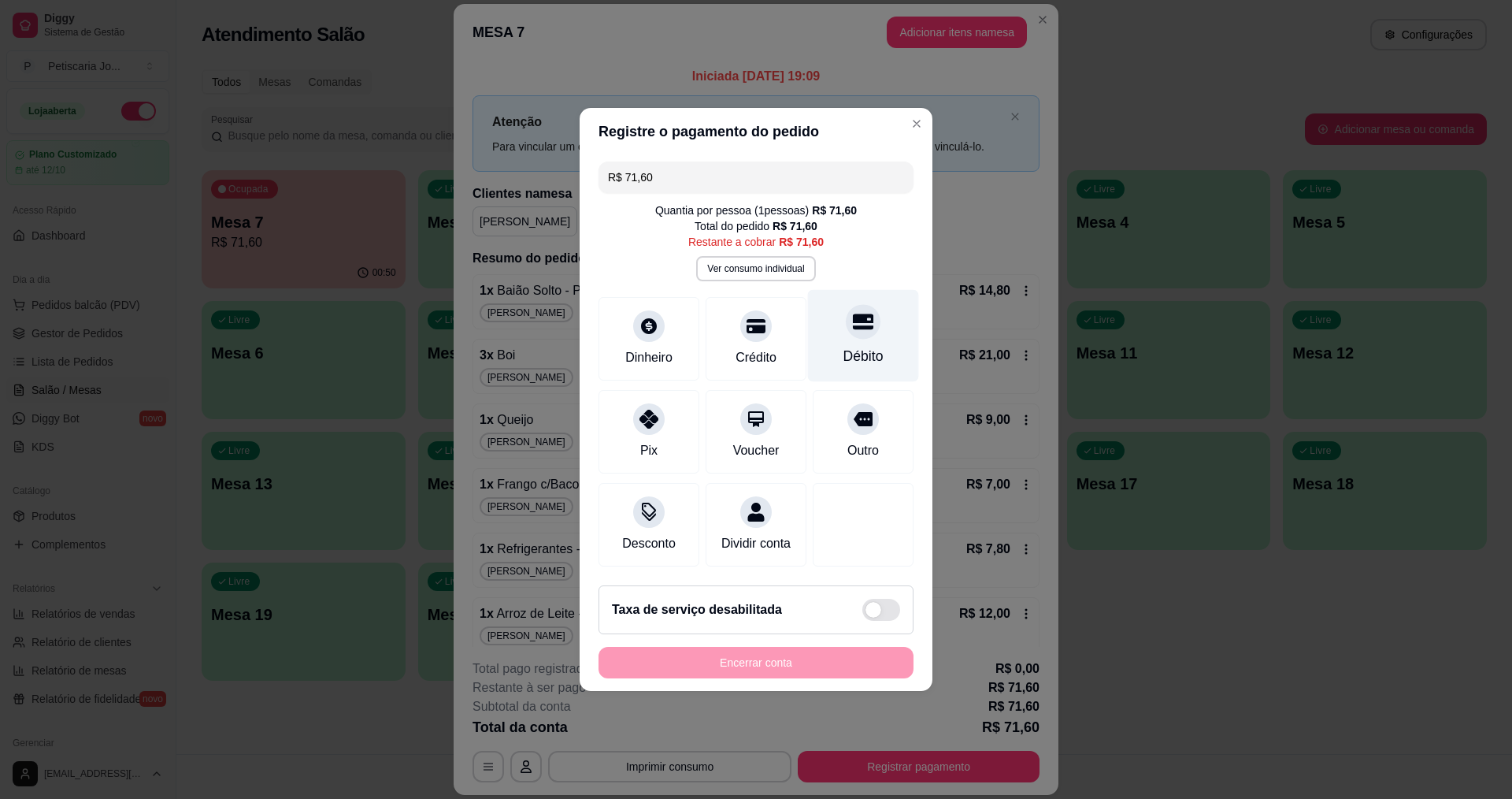
click at [859, 346] on div "Débito" at bounding box center [863, 356] width 40 height 21
type input "R$ 0,00"
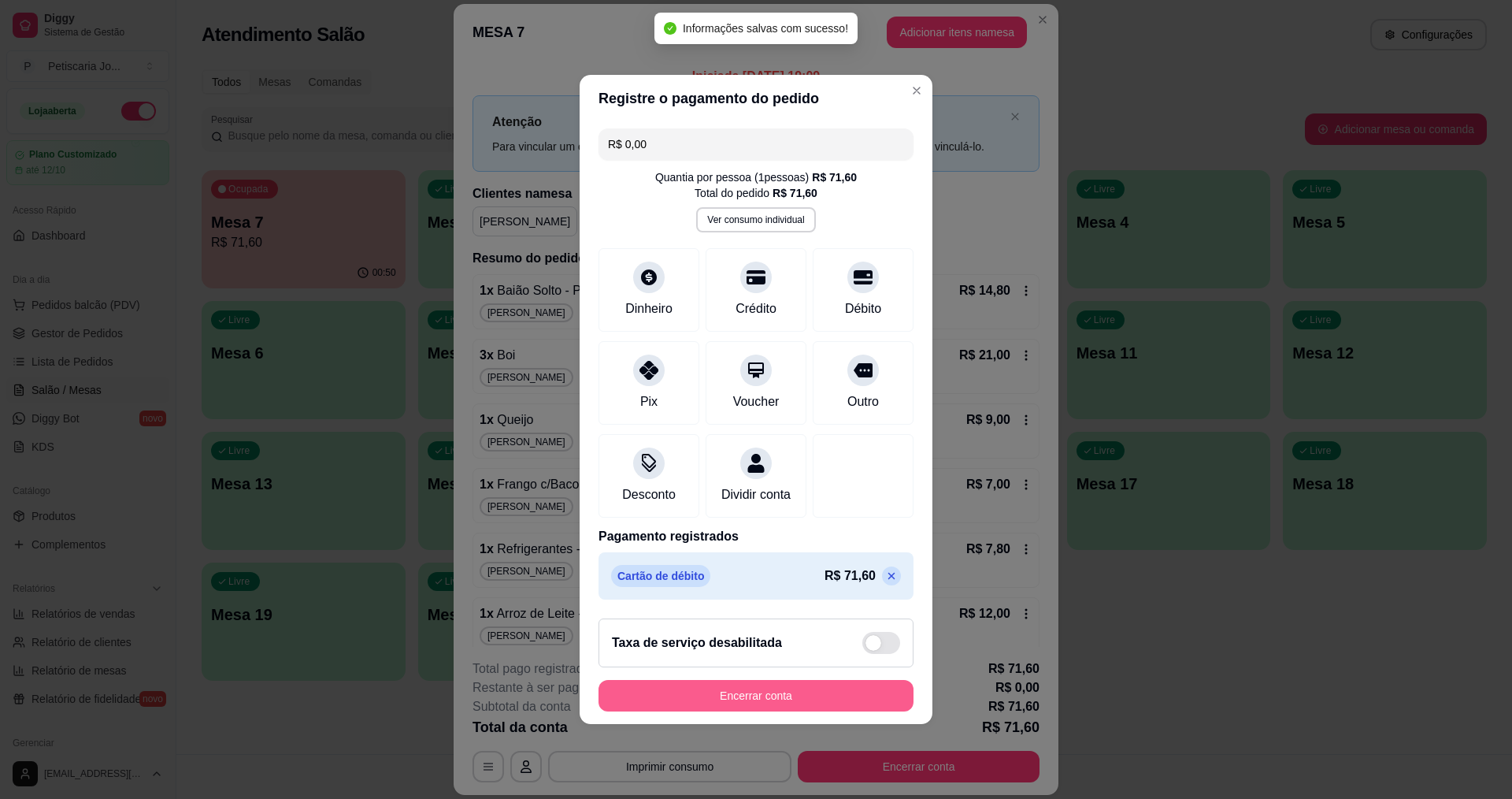
click at [786, 701] on button "Encerrar conta" at bounding box center [756, 696] width 315 height 31
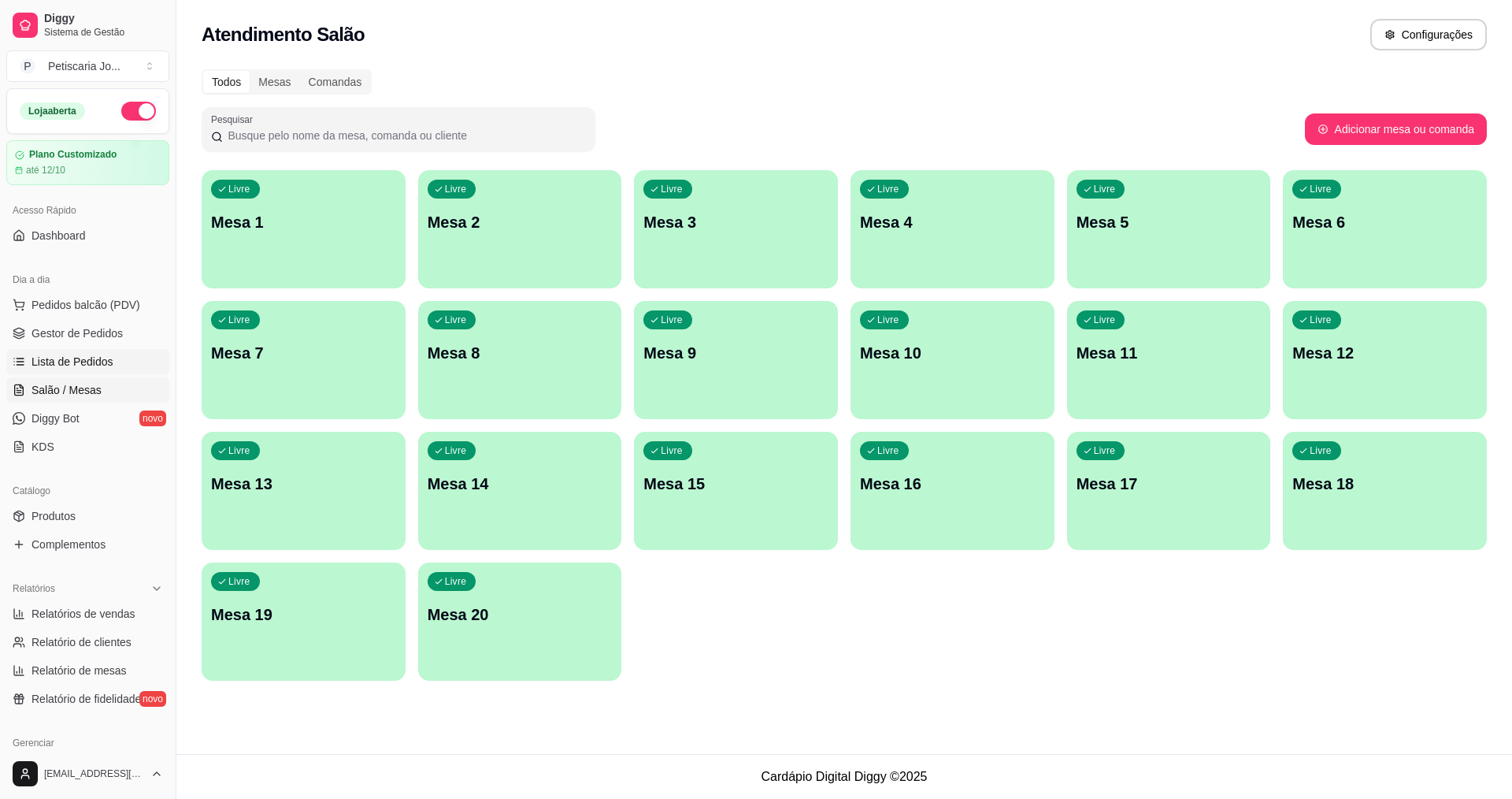
click at [92, 351] on link "Lista de Pedidos" at bounding box center [88, 361] width 163 height 25
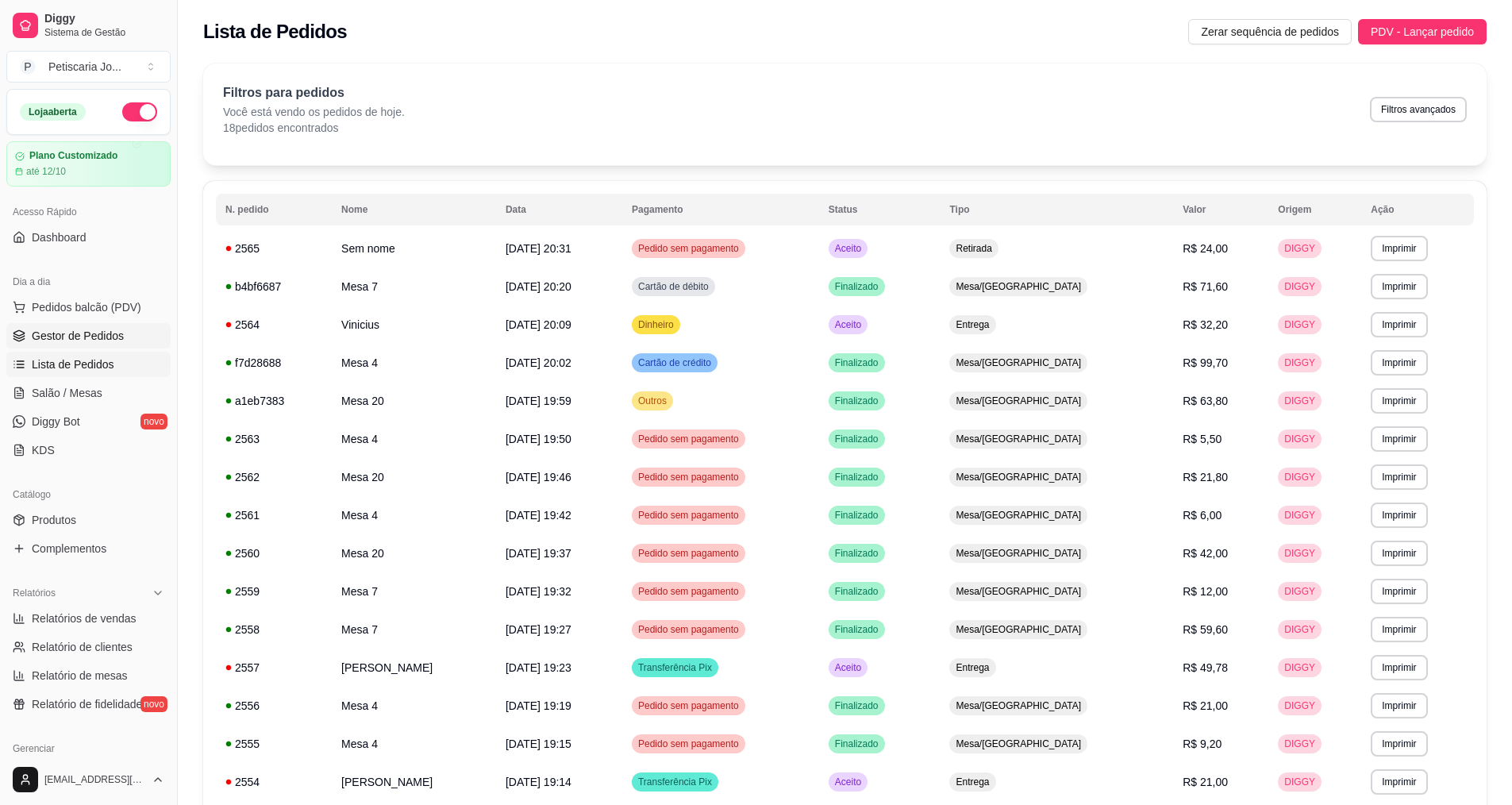
click at [90, 337] on span "Gestor de Pedidos" at bounding box center [77, 336] width 92 height 16
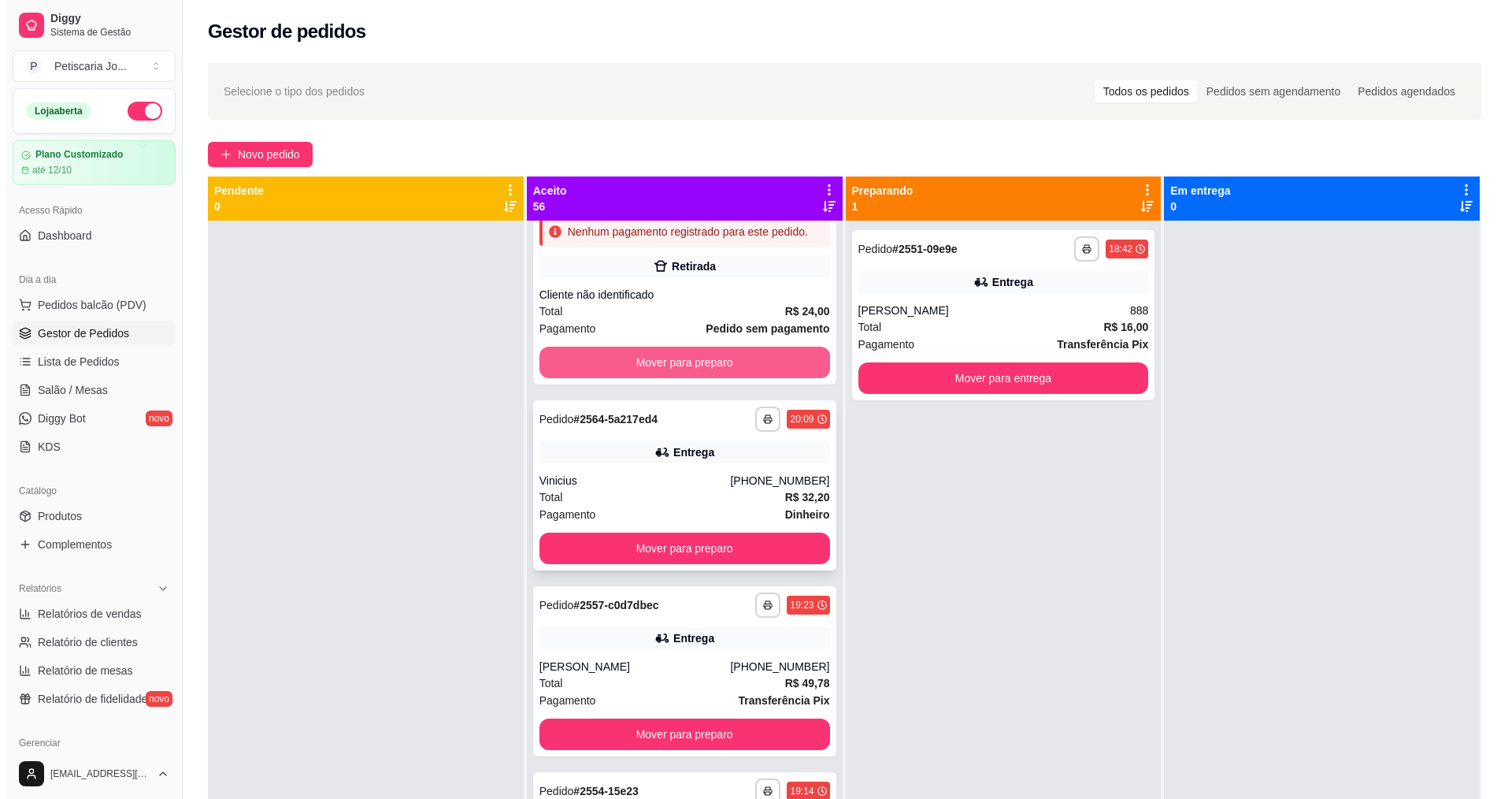
scroll to position [79, 0]
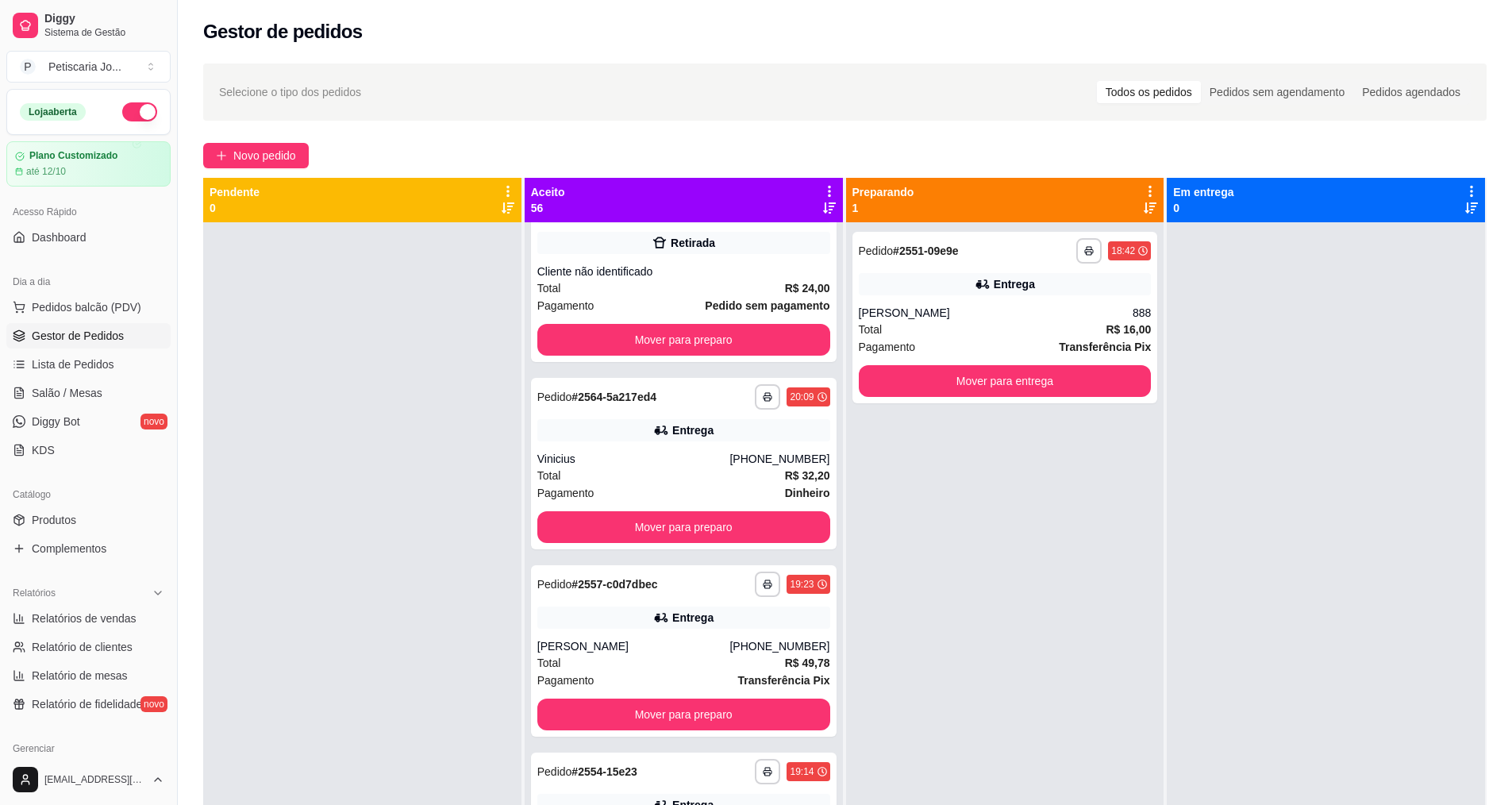
click at [687, 392] on div "**********" at bounding box center [683, 625] width 318 height 805
click at [689, 408] on div "**********" at bounding box center [683, 397] width 292 height 26
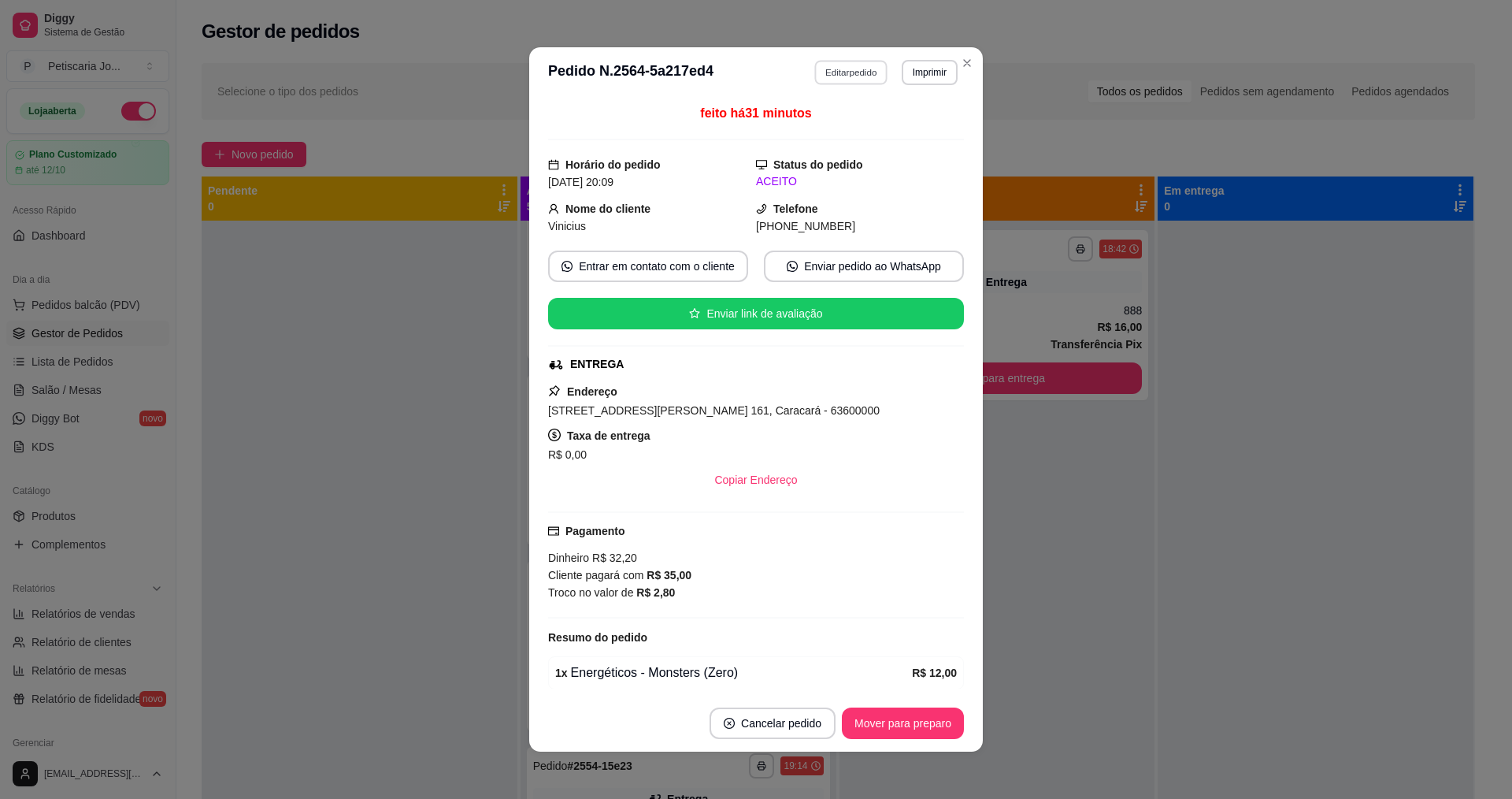
click at [854, 84] on button "Editar pedido" at bounding box center [851, 72] width 73 height 25
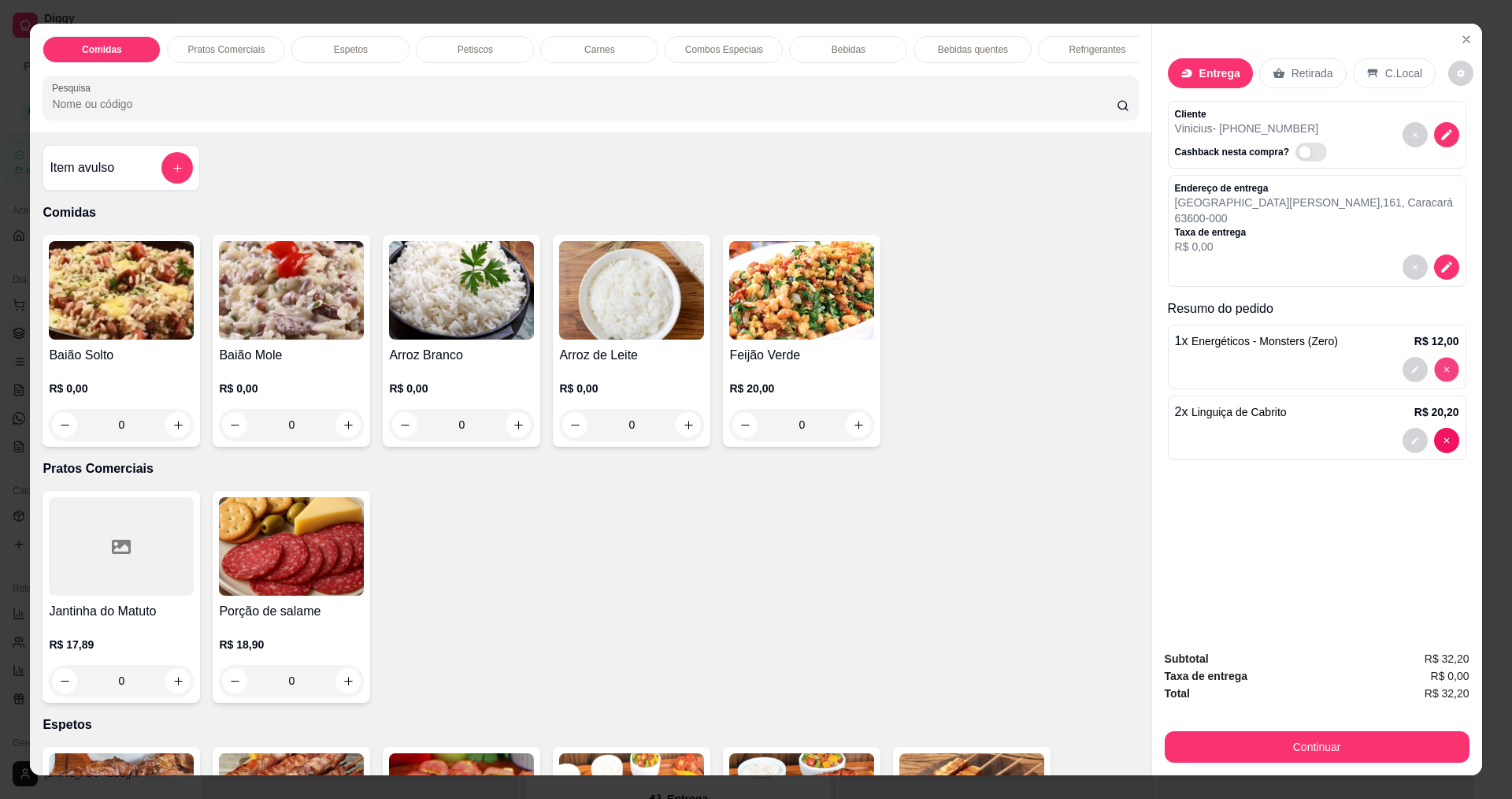
type input "0"
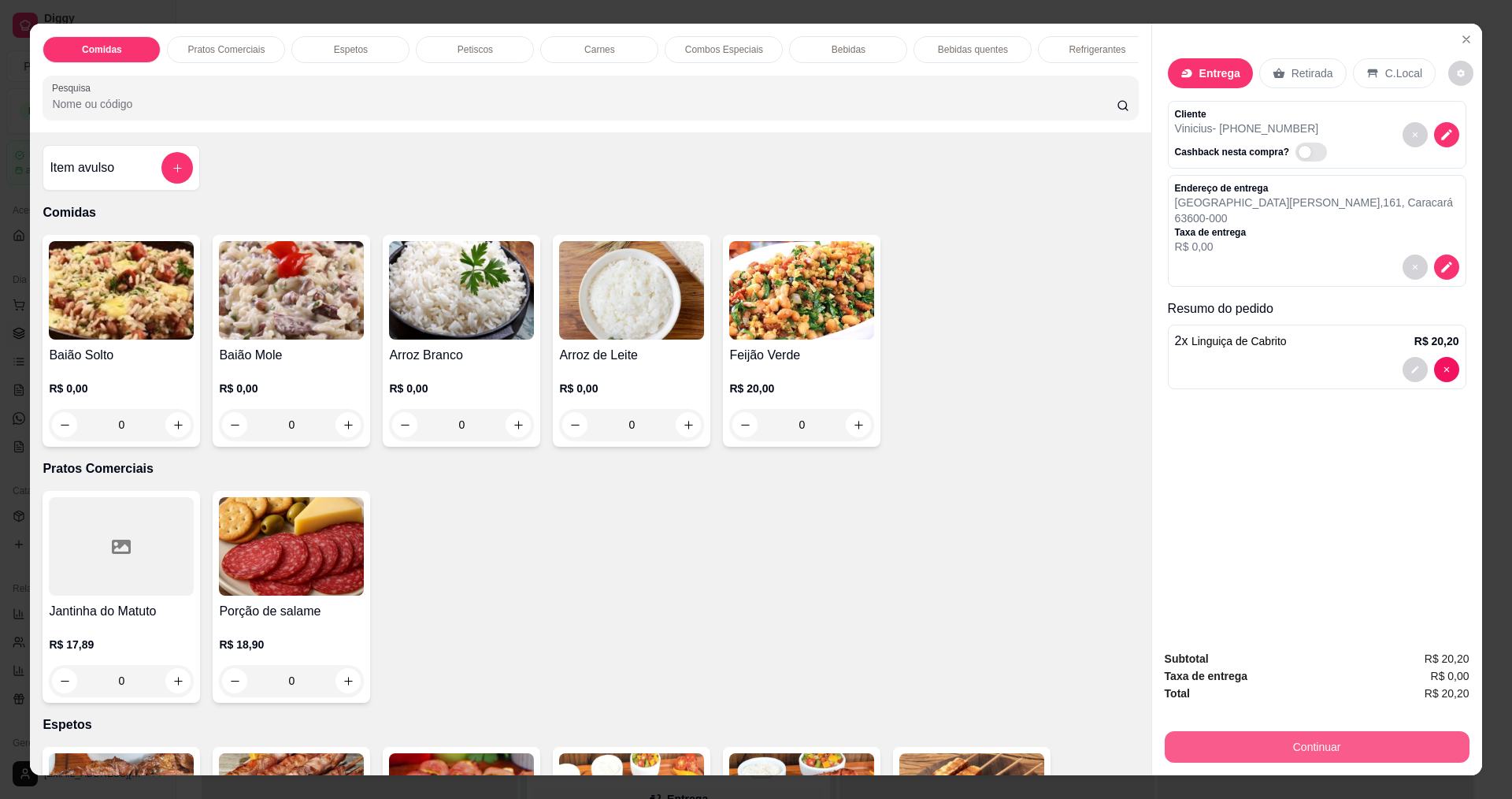
click at [1290, 741] on button "Continuar" at bounding box center [1317, 746] width 305 height 31
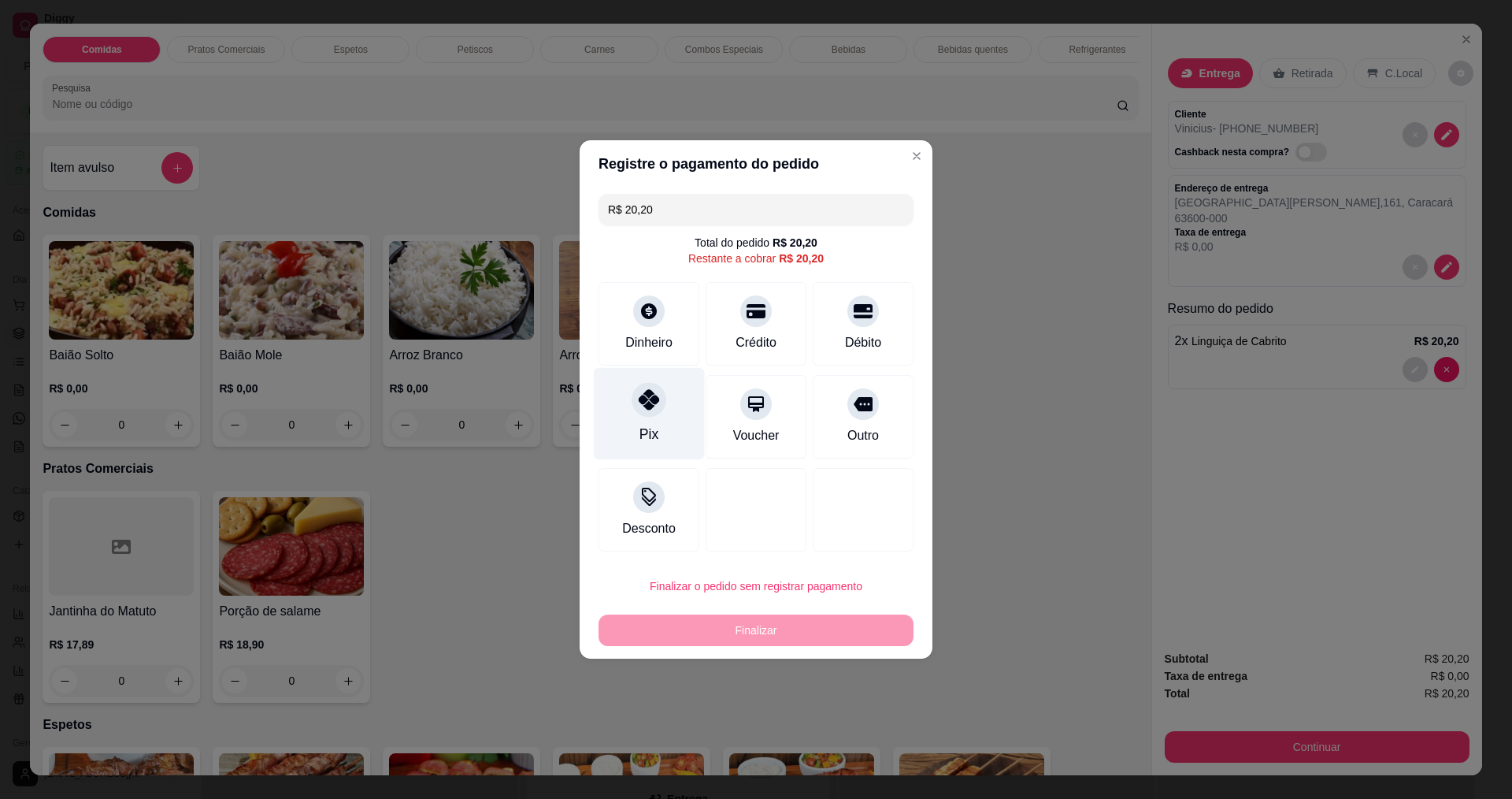
click at [667, 395] on div "Pix" at bounding box center [649, 414] width 111 height 92
type input "R$ 0,00"
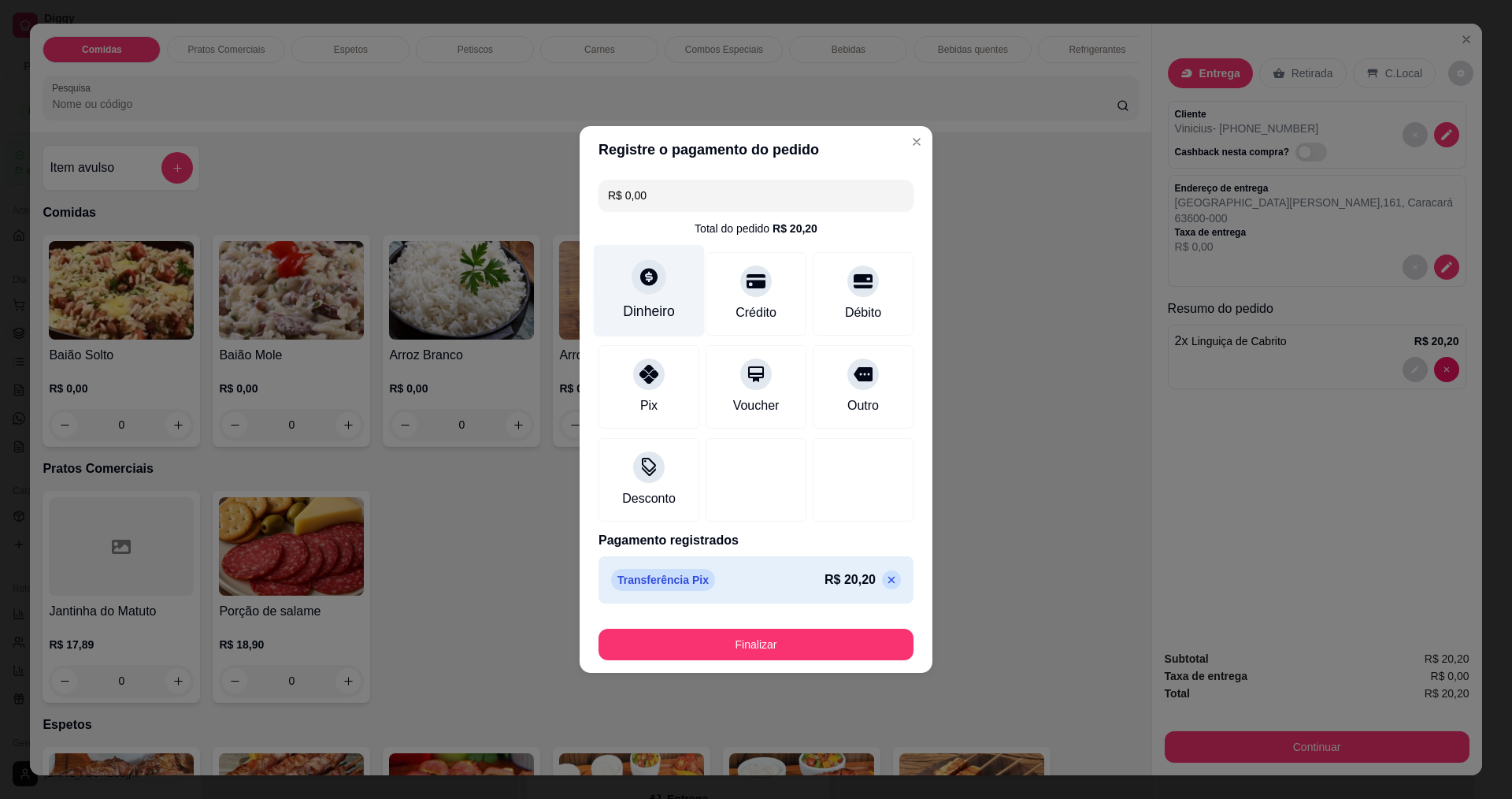
click at [677, 294] on div "Dinheiro" at bounding box center [649, 291] width 111 height 92
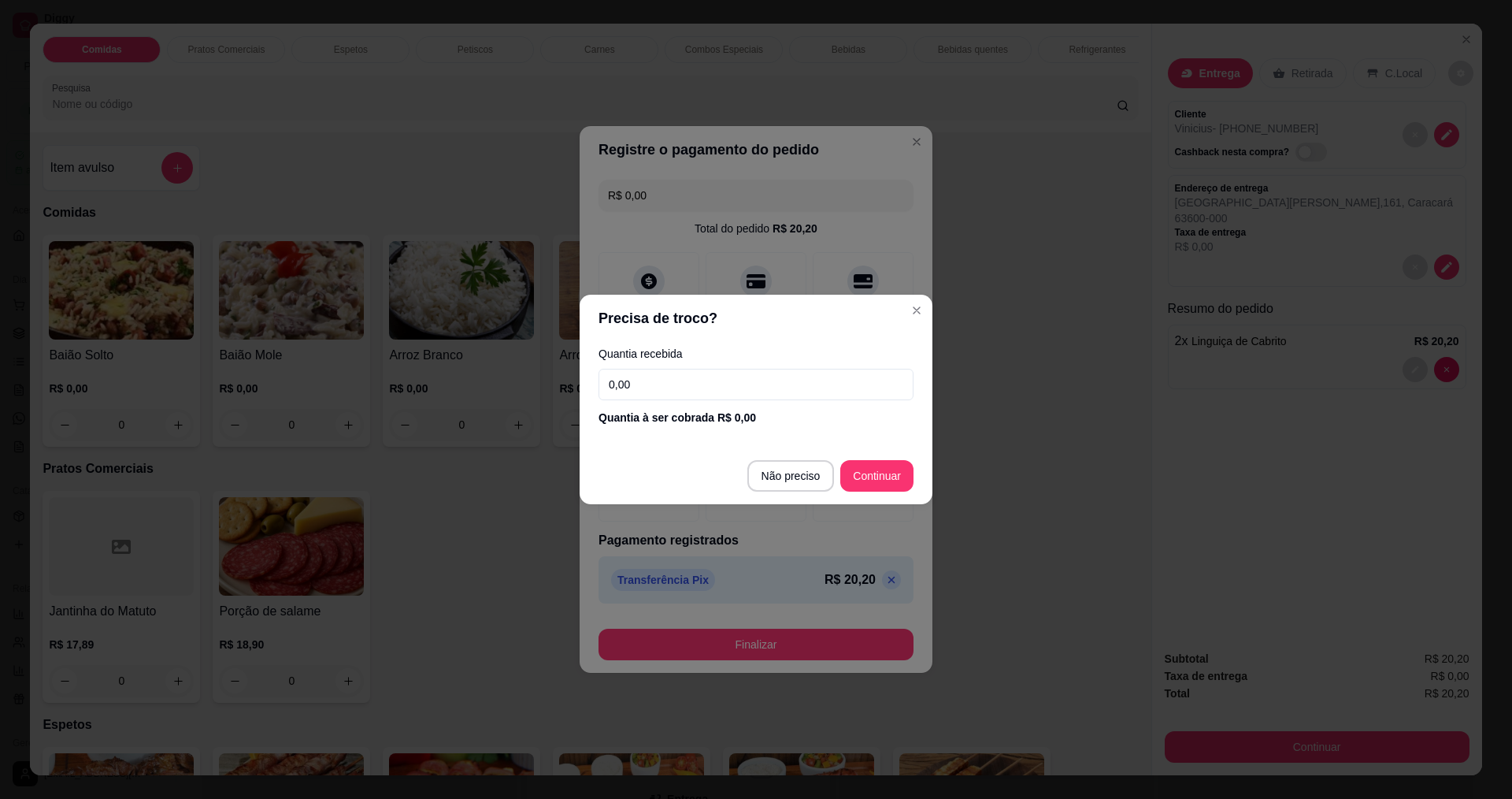
click at [698, 379] on input "0,00" at bounding box center [756, 384] width 315 height 31
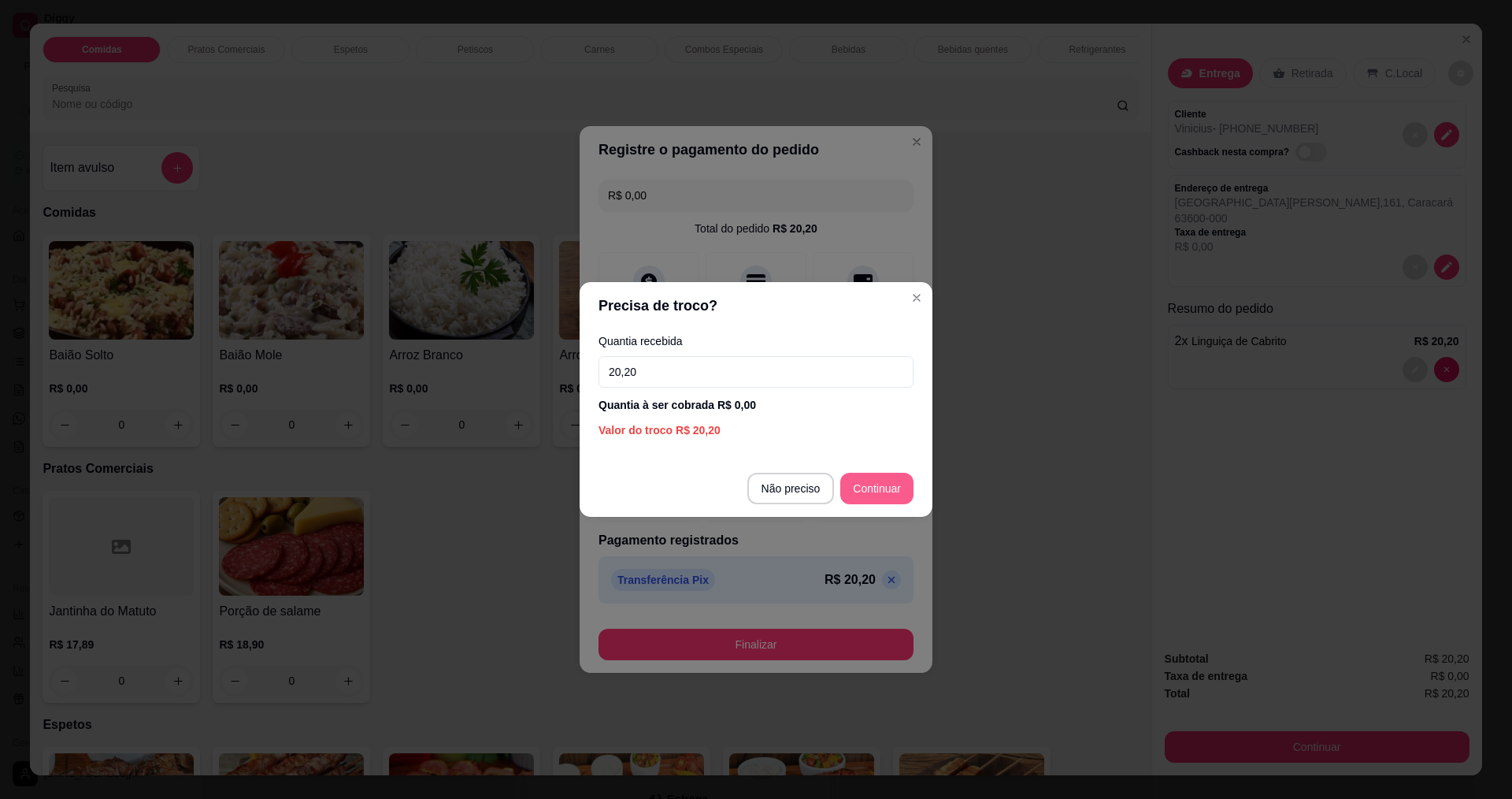
type input "20,20"
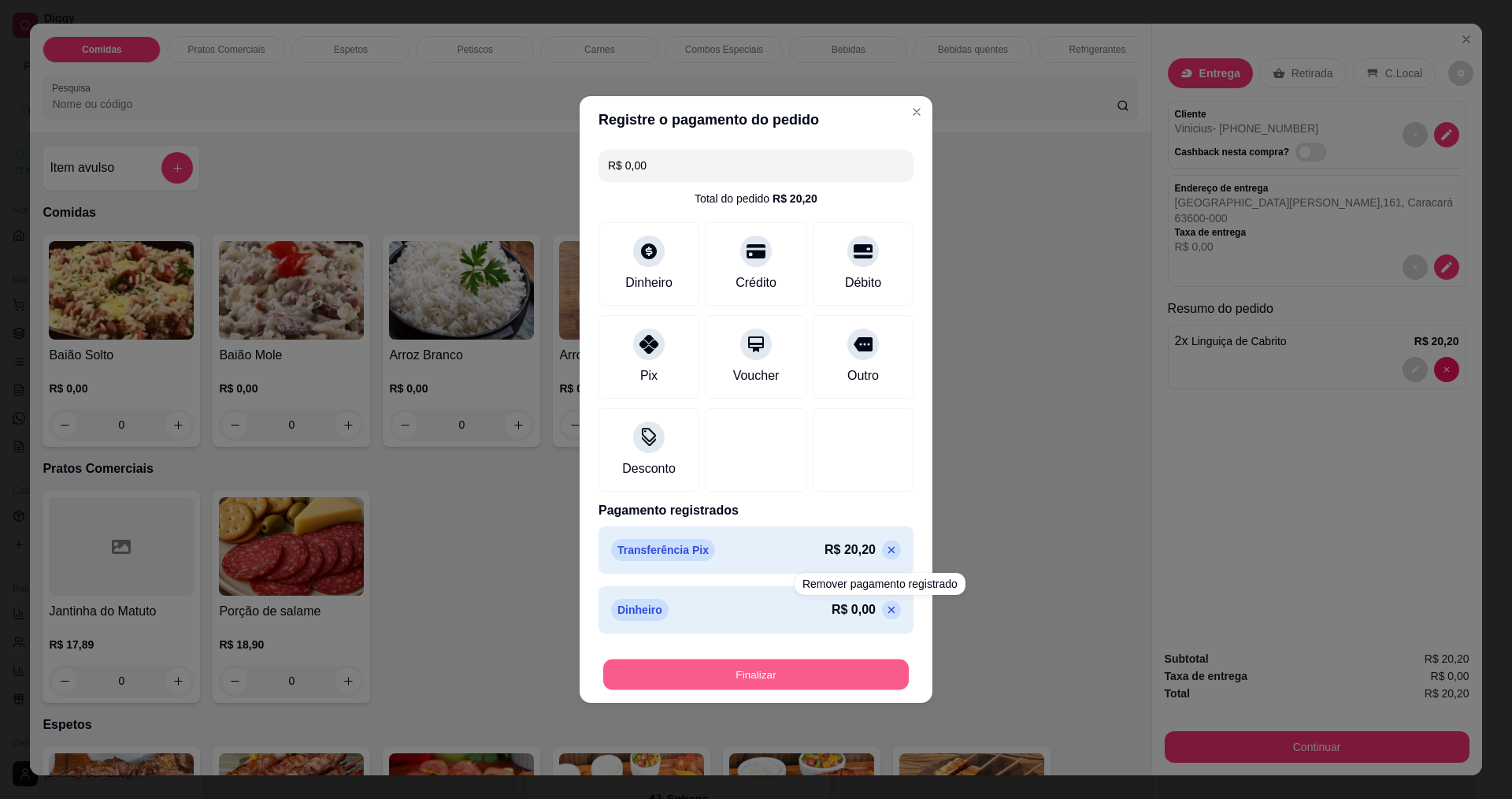
click at [812, 664] on button "Finalizar" at bounding box center [756, 674] width 306 height 30
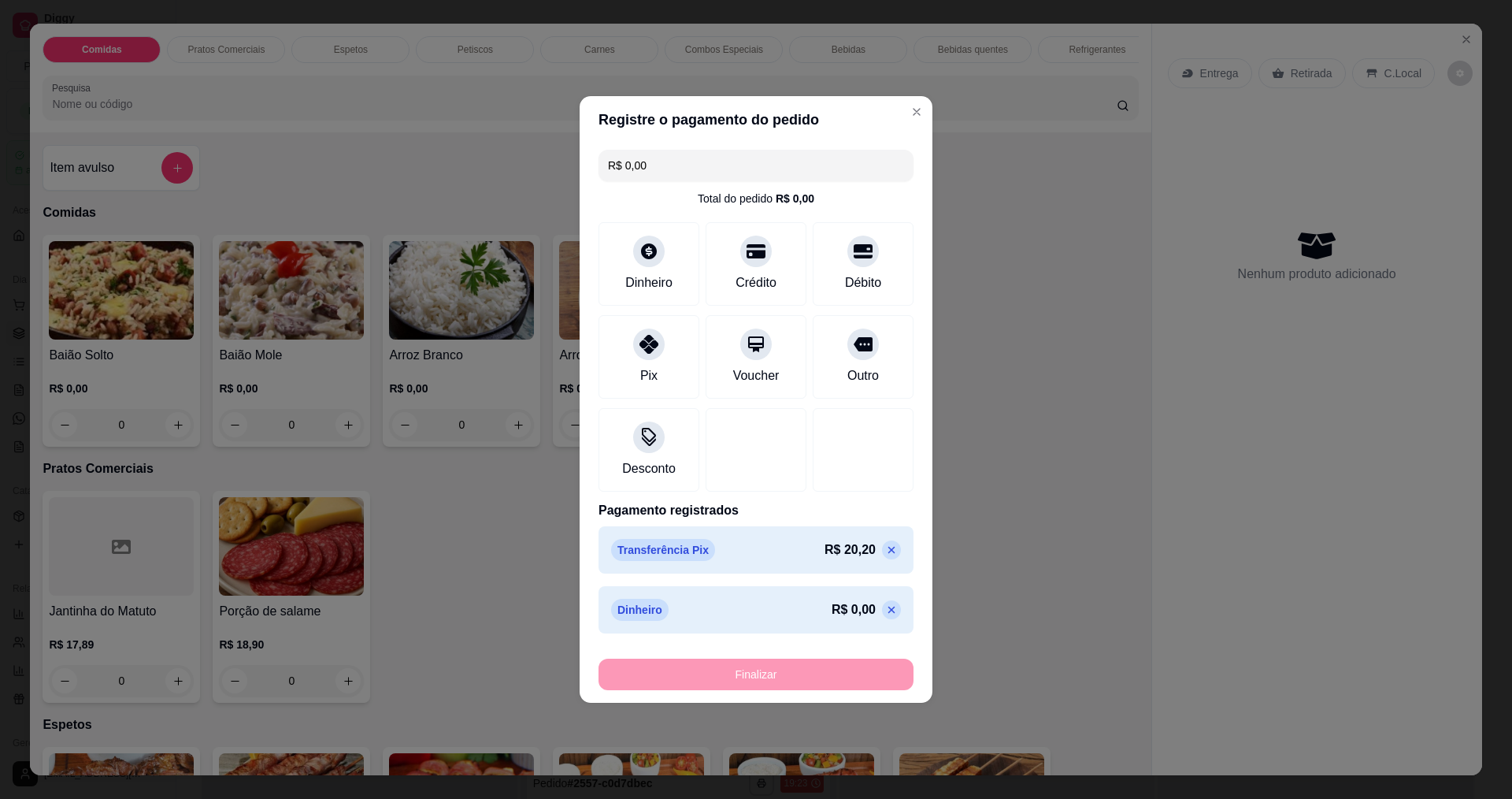
type input "0"
type input "-R$ 20,20"
